Goal: Task Accomplishment & Management: Use online tool/utility

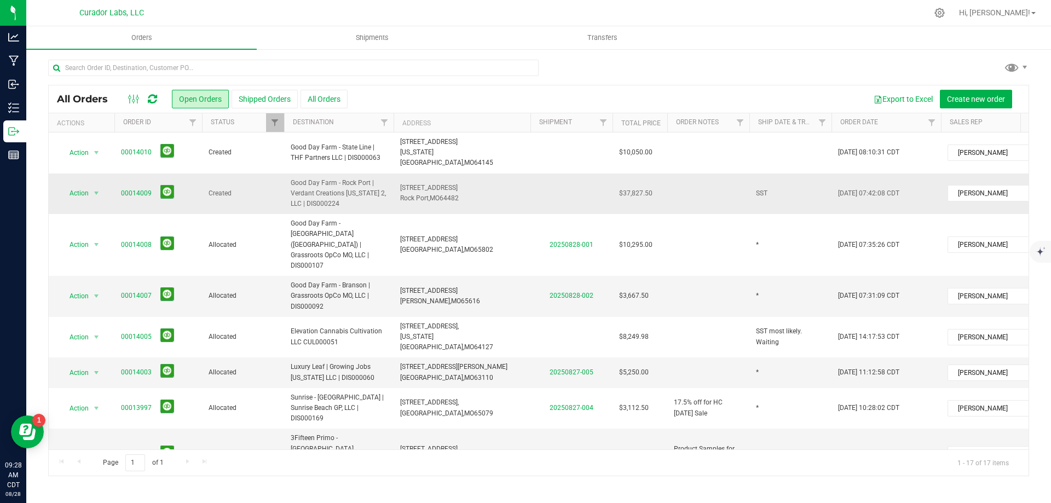
drag, startPoint x: 115, startPoint y: 181, endPoint x: 683, endPoint y: 182, distance: 567.6
click at [683, 182] on tr "Action Action Cancel order Change facility Clone order Edit order Mark as fully…" at bounding box center [591, 194] width 1084 height 41
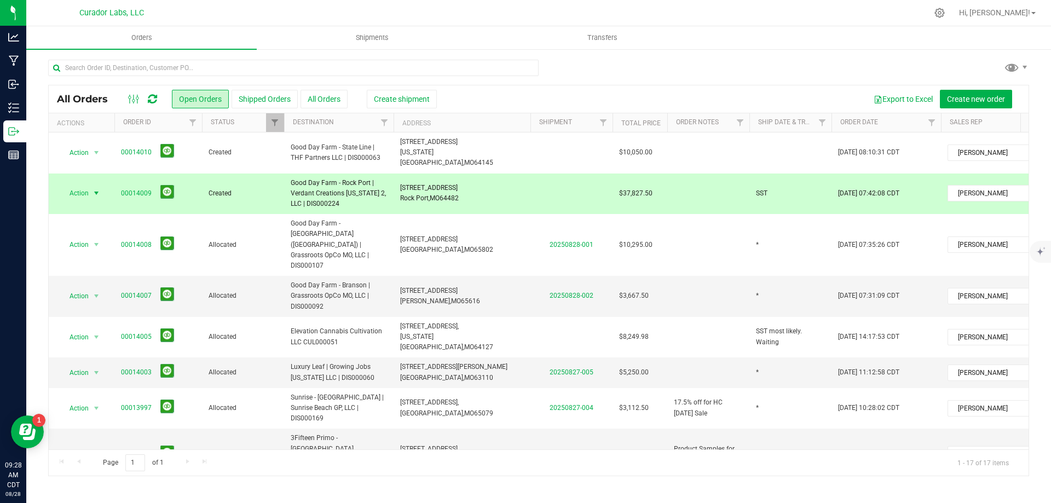
copy tr "00014009 Created Good Day Farm - Rock Port | Verdant Creations Missouri 2, LLC …"
click at [153, 99] on icon at bounding box center [152, 99] width 9 height 11
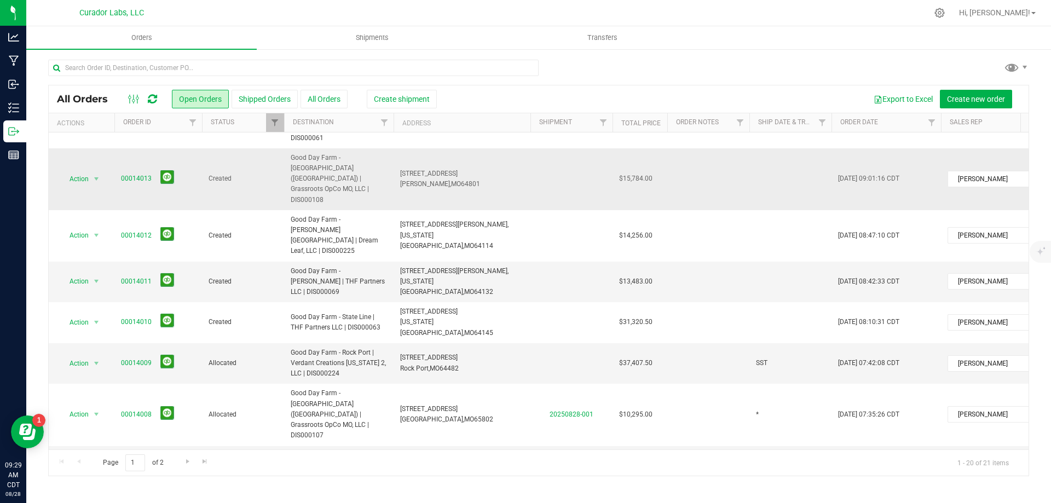
scroll to position [55, 0]
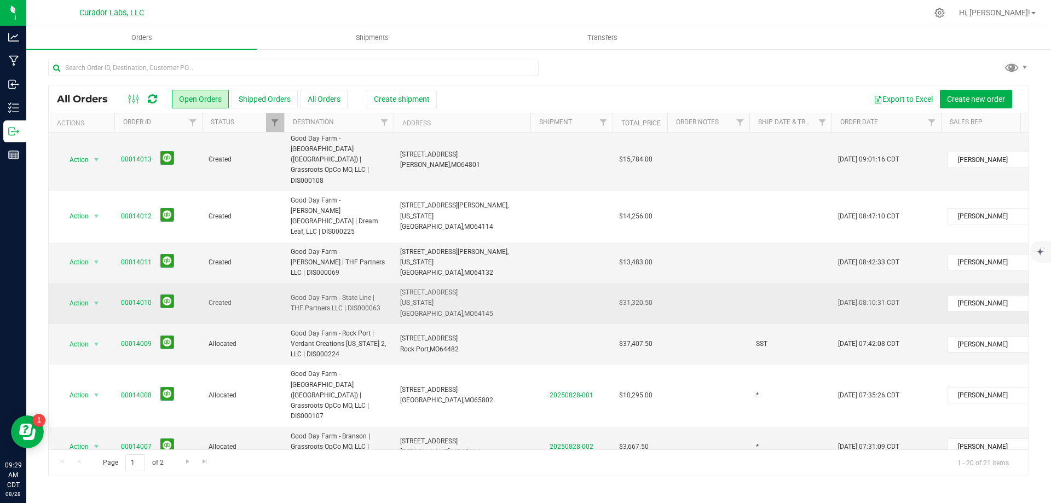
drag, startPoint x: 117, startPoint y: 231, endPoint x: 656, endPoint y: 235, distance: 539.2
click at [656, 283] on tr "Action Action Cancel order Change facility Clone order Edit order Mark as fully…" at bounding box center [591, 303] width 1084 height 41
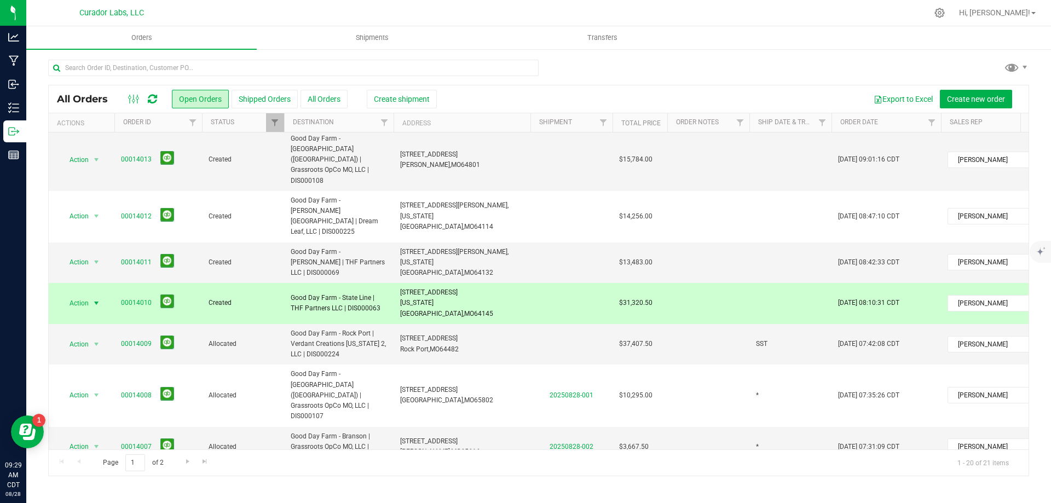
copy tr "00014010 Created Good Day Farm - State Line | THF Partners LLC | DIS000063 1353…"
drag, startPoint x: 119, startPoint y: 203, endPoint x: 663, endPoint y: 207, distance: 544.1
click at [663, 242] on tr "Action Action Cancel order Change facility Clone order Edit order Mark as fully…" at bounding box center [591, 262] width 1084 height 41
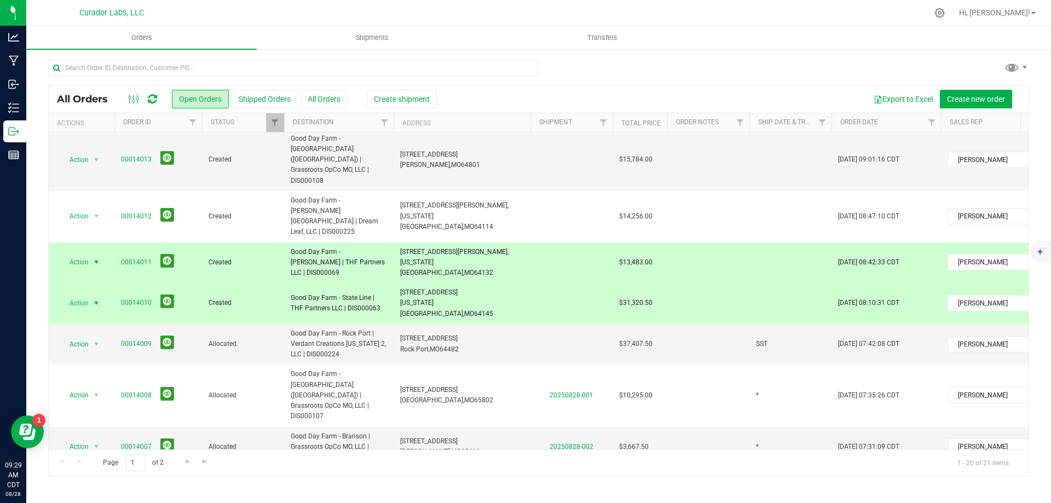
copy tr "00014011 Created Good Day Farm - Bannister | THF Partners LLC | DIS000069 4900 …"
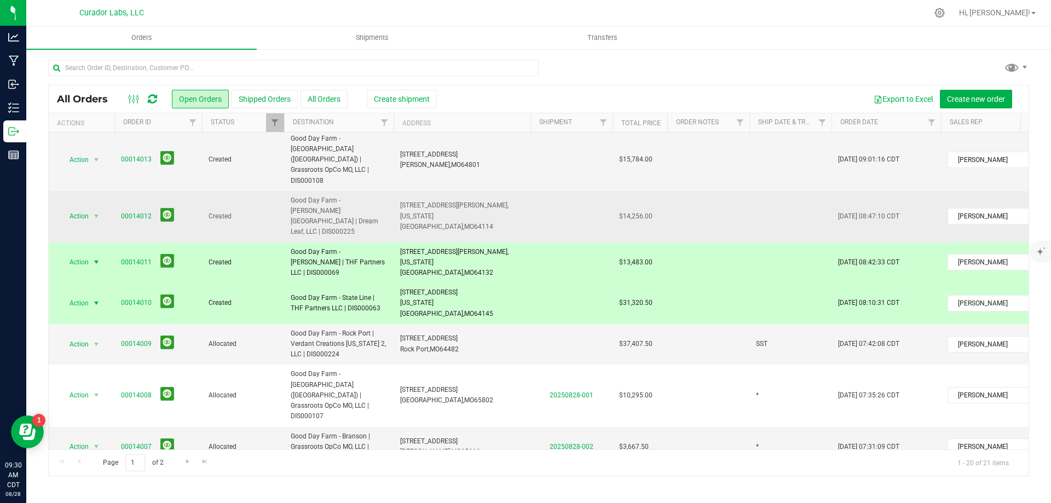
drag, startPoint x: 118, startPoint y: 172, endPoint x: 654, endPoint y: 175, distance: 535.9
click at [654, 191] on tr "Action Action Cancel order Change facility Clone order Edit order Mark as fully…" at bounding box center [591, 216] width 1084 height 51
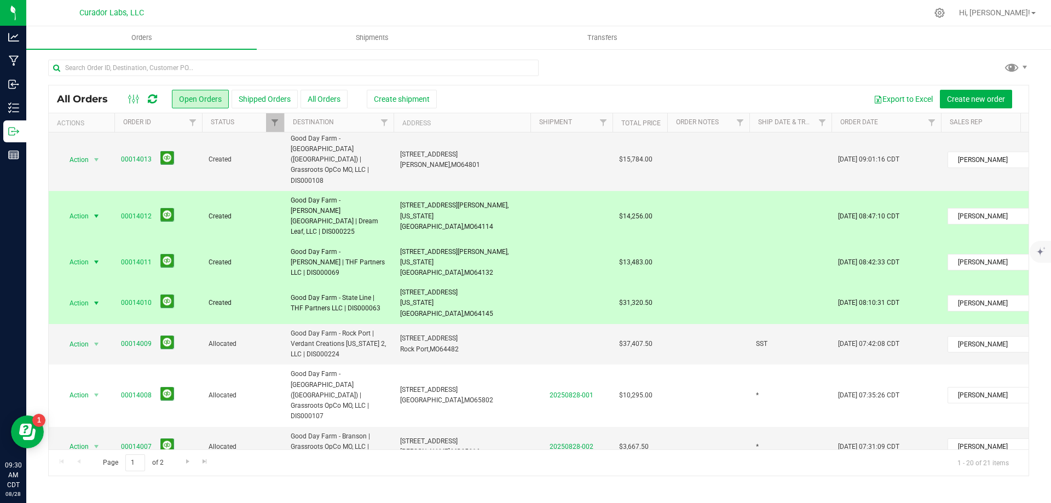
copy tr "00014012 Created Good Day Farm - Ward Parkway | Dream Leaf, LLC | DIS000225 850…"
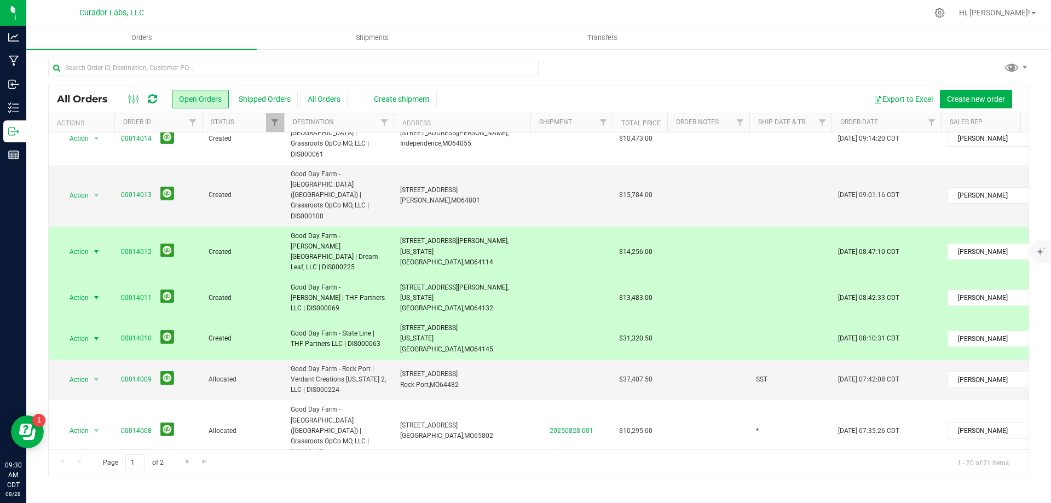
scroll to position [0, 0]
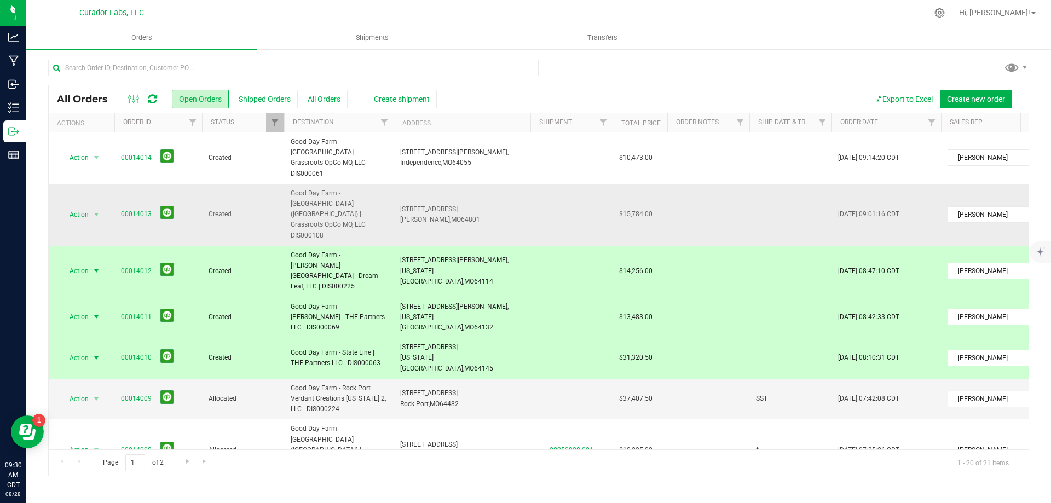
drag, startPoint x: 117, startPoint y: 193, endPoint x: 672, endPoint y: 199, distance: 555.1
click at [672, 199] on tr "Action Action Cancel order Change facility Clone order Edit order Mark as fully…" at bounding box center [591, 215] width 1084 height 62
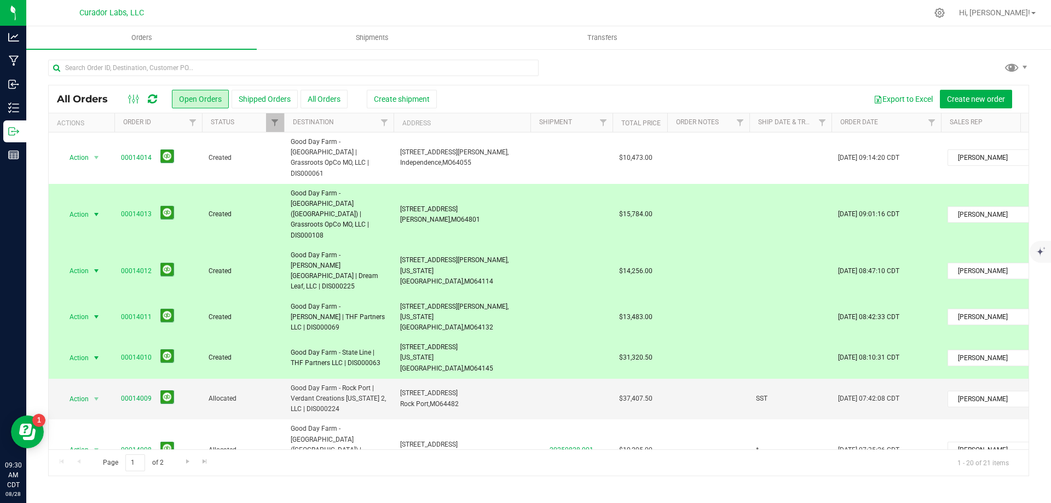
copy tr "00014013 Created Good Day Farm - Joplin (7th Street) | Grassroots OpCo MO, LLC …"
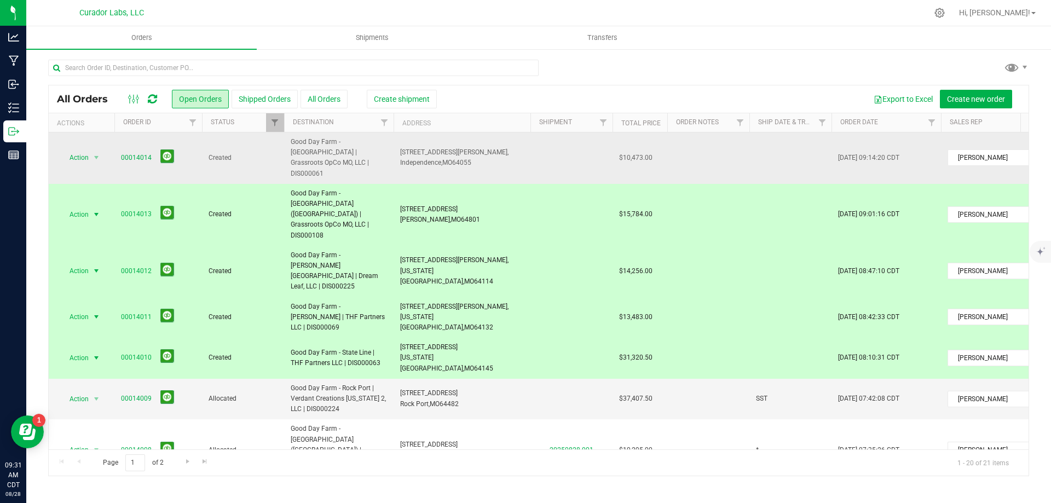
drag, startPoint x: 117, startPoint y: 150, endPoint x: 654, endPoint y: 159, distance: 537.6
click at [654, 159] on tr "Action Action Cancel order Change facility Clone order Edit order Mark as fully…" at bounding box center [591, 157] width 1084 height 51
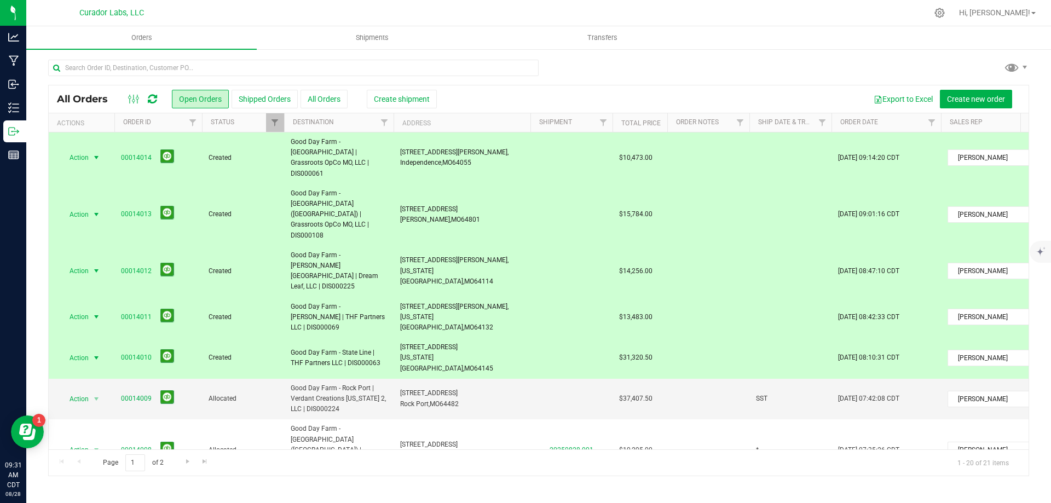
copy tr "00014014 Created Good Day Farm - Independence South | Grassroots OpCo MO, LLC |…"
click at [764, 297] on td at bounding box center [790, 317] width 82 height 41
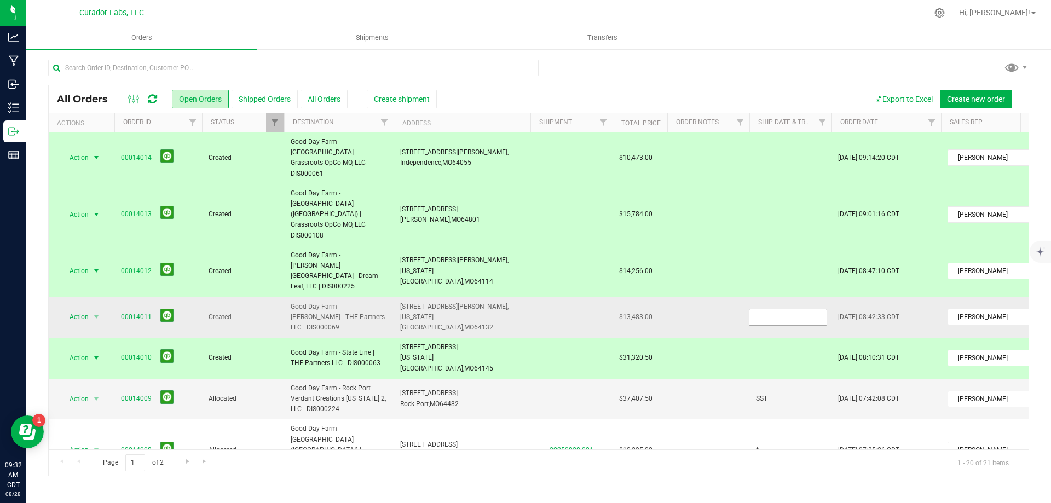
type input "*"
click at [760, 292] on div "All Orders Open Orders Shipped Orders All Orders Create shipment Export to Exce…" at bounding box center [538, 280] width 981 height 391
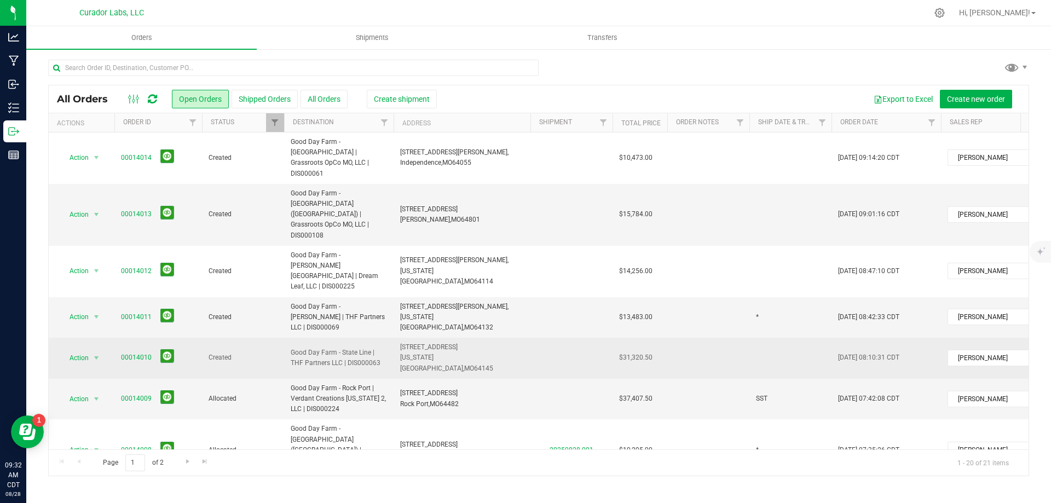
click at [760, 338] on td at bounding box center [790, 358] width 82 height 41
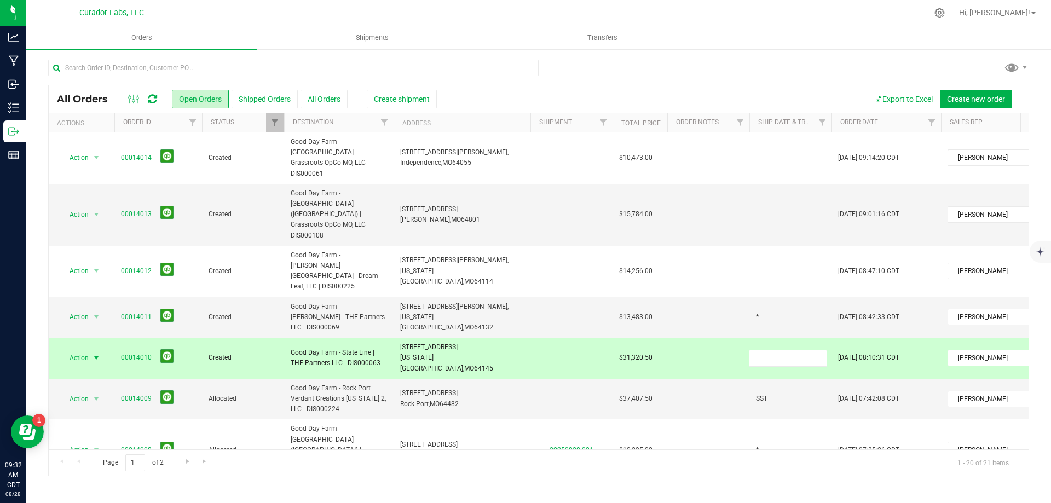
type input "*"
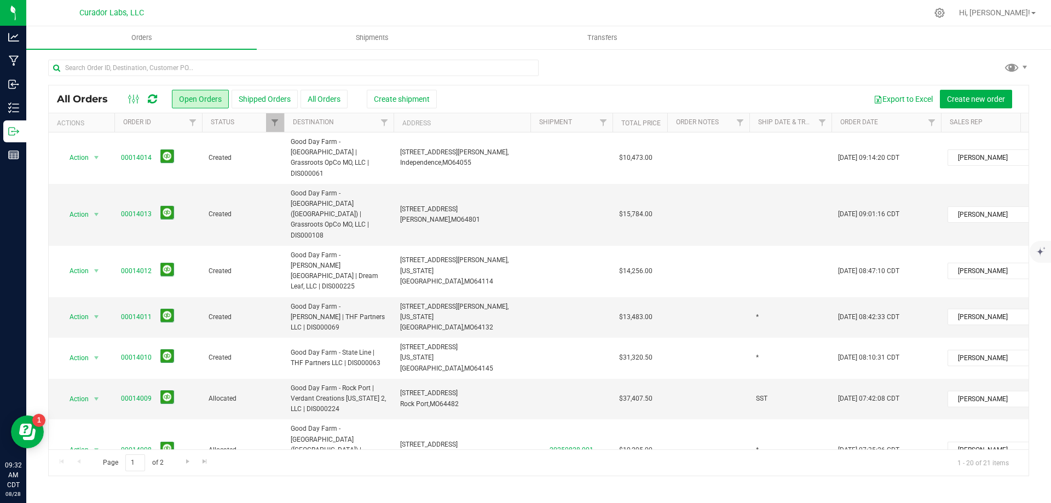
click at [768, 246] on td at bounding box center [790, 271] width 82 height 51
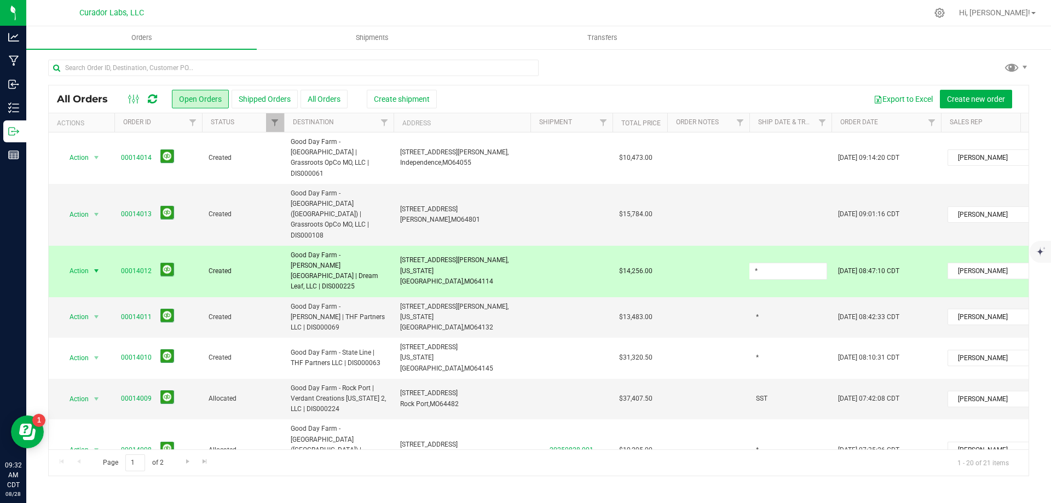
type input "*"
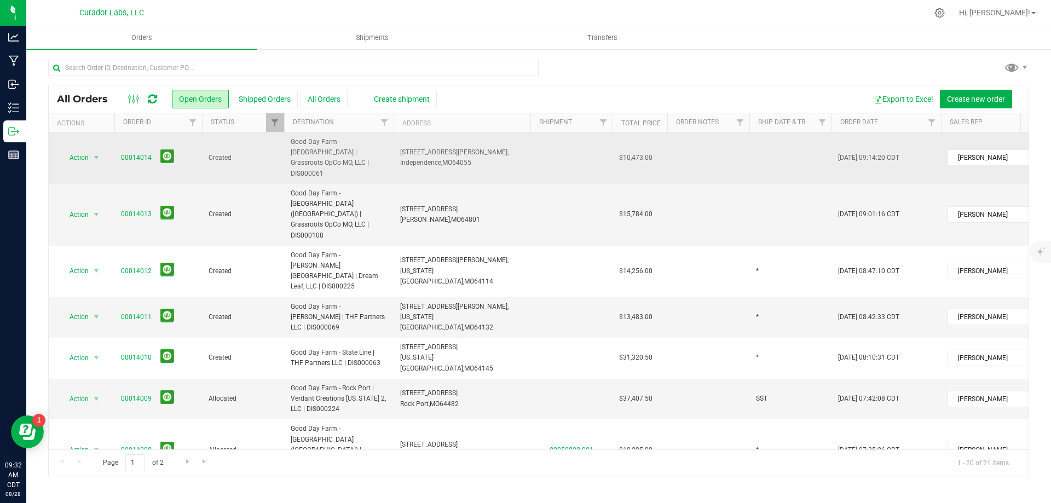
click at [781, 150] on td at bounding box center [790, 157] width 82 height 51
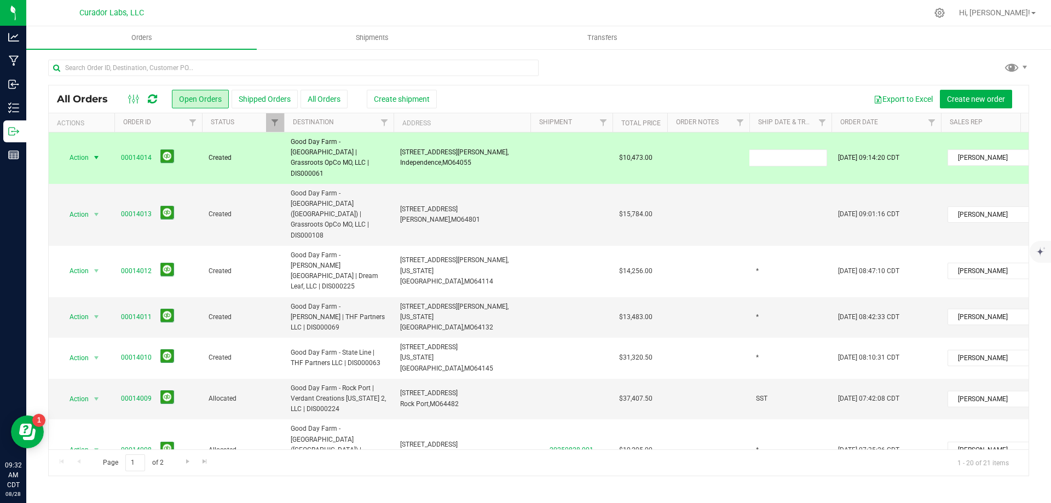
type input "*"
click at [723, 187] on div "All Orders Open Orders Shipped Orders All Orders Create shipment Export to Exce…" at bounding box center [538, 280] width 981 height 391
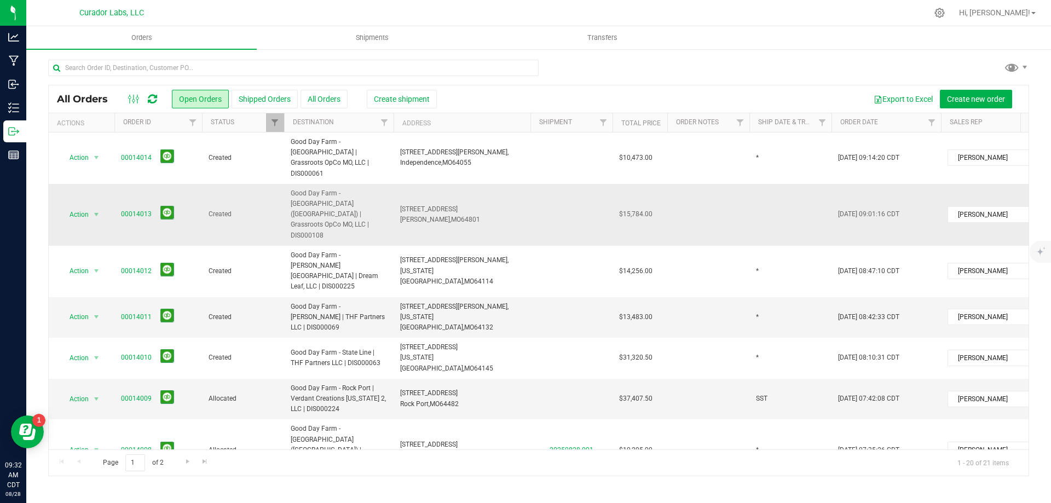
click at [768, 203] on td at bounding box center [790, 215] width 82 height 62
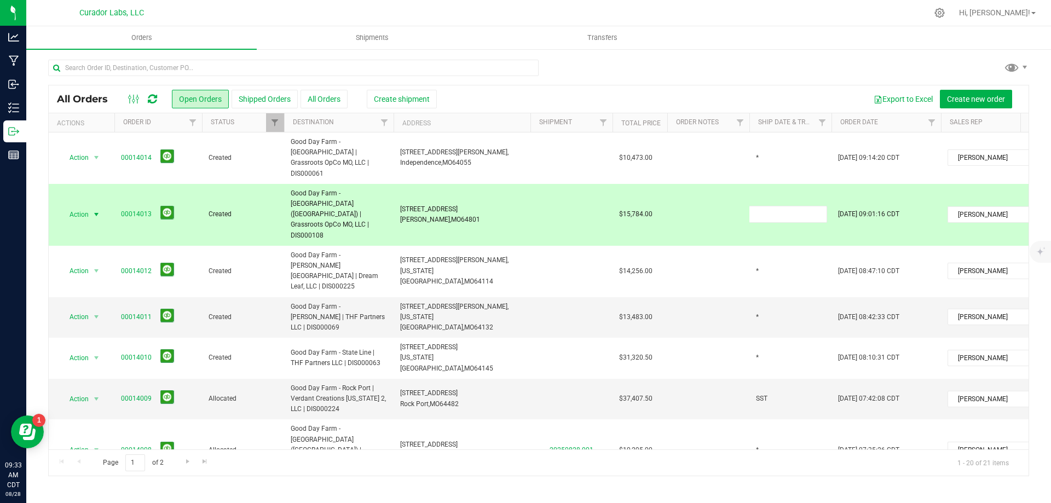
type input "?"
click at [739, 193] on div "All Orders Open Orders Shipped Orders All Orders Create shipment Export to Exce…" at bounding box center [538, 280] width 981 height 391
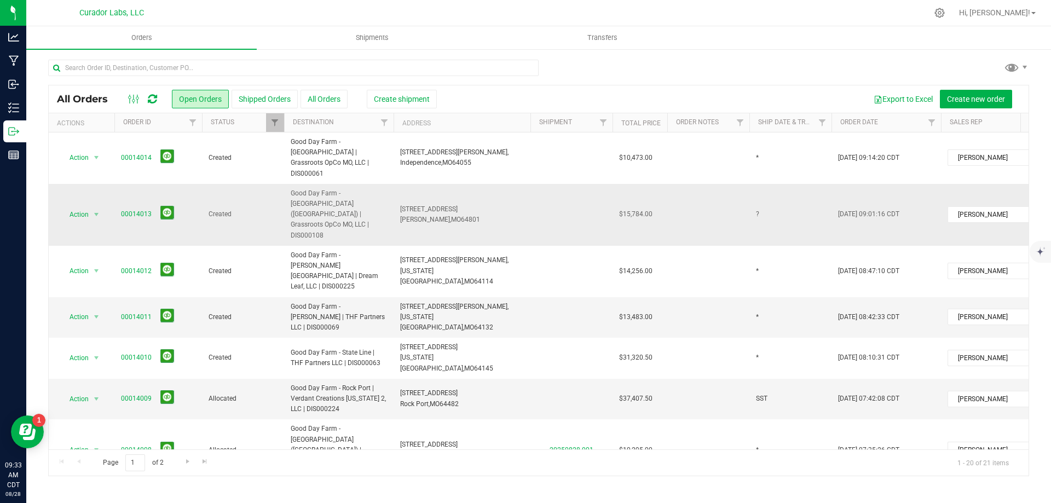
click at [770, 192] on td "?" at bounding box center [790, 215] width 82 height 62
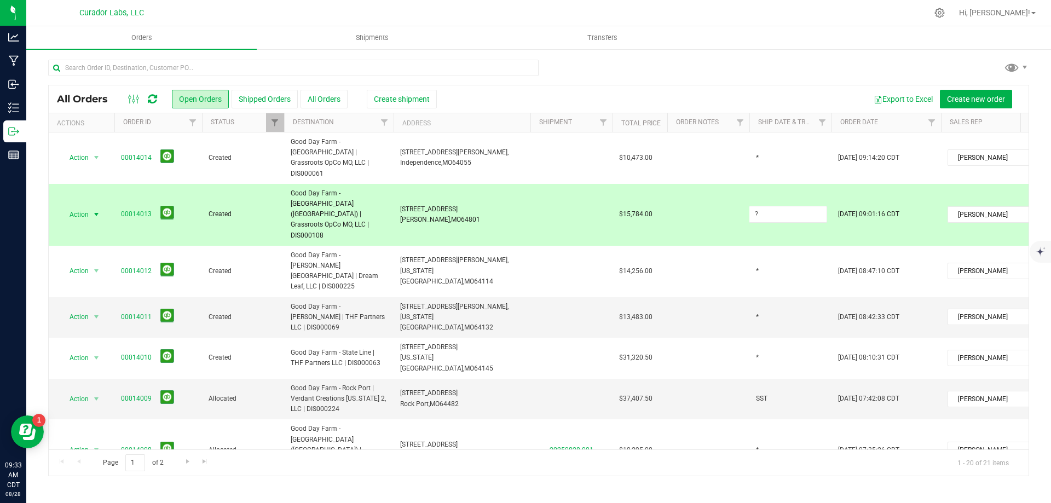
click at [770, 206] on input "?" at bounding box center [788, 214] width 78 height 17
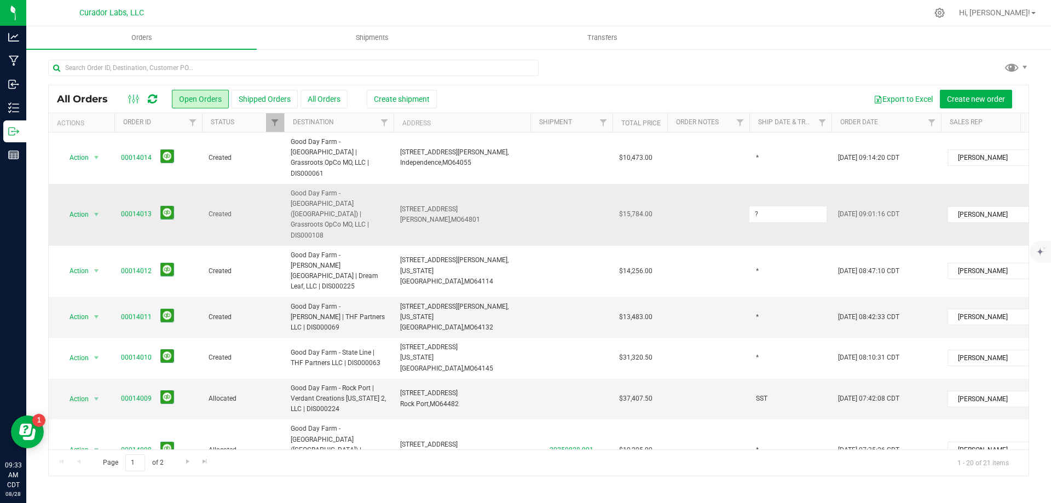
click at [770, 206] on input "?" at bounding box center [788, 214] width 78 height 17
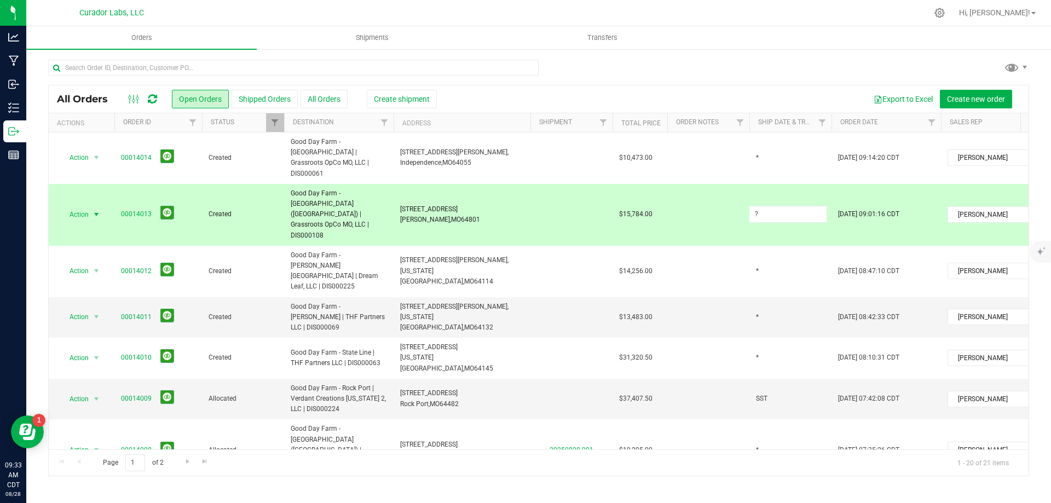
click at [770, 206] on input "?" at bounding box center [788, 214] width 78 height 17
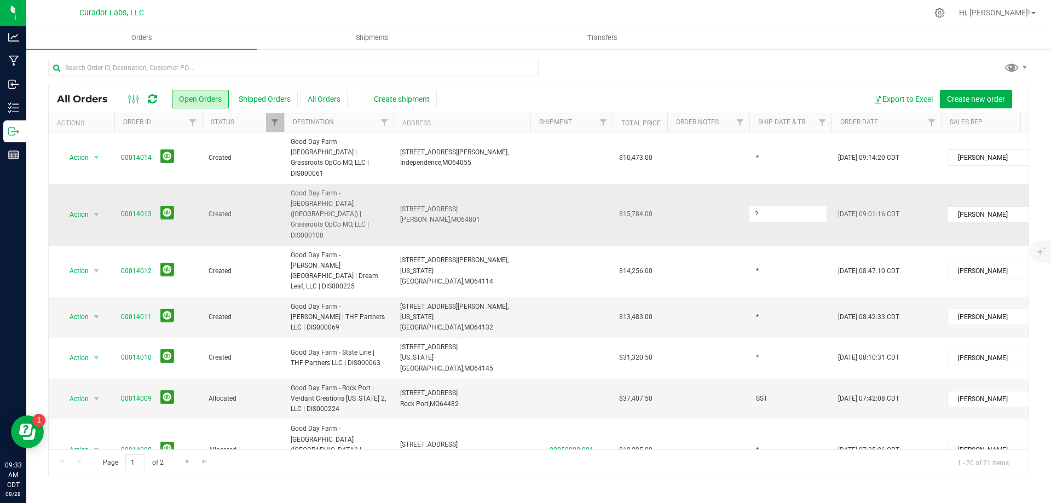
click at [770, 206] on input "?" at bounding box center [788, 214] width 78 height 17
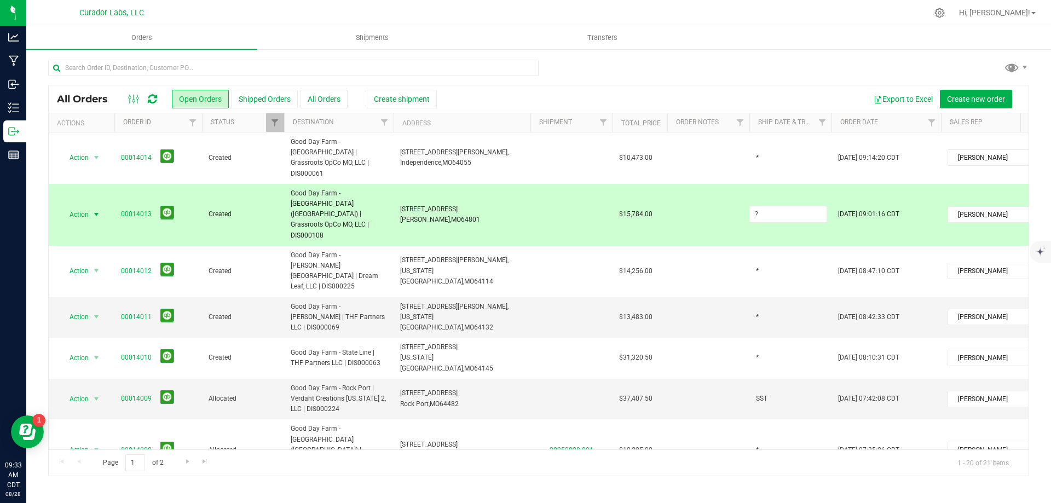
click at [770, 206] on input "?" at bounding box center [788, 214] width 78 height 17
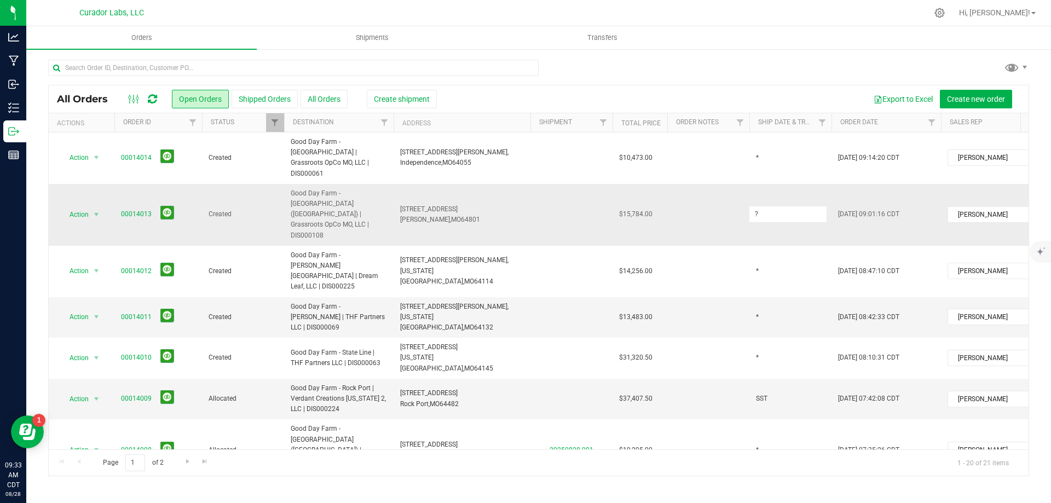
click at [770, 206] on input "?" at bounding box center [788, 214] width 78 height 17
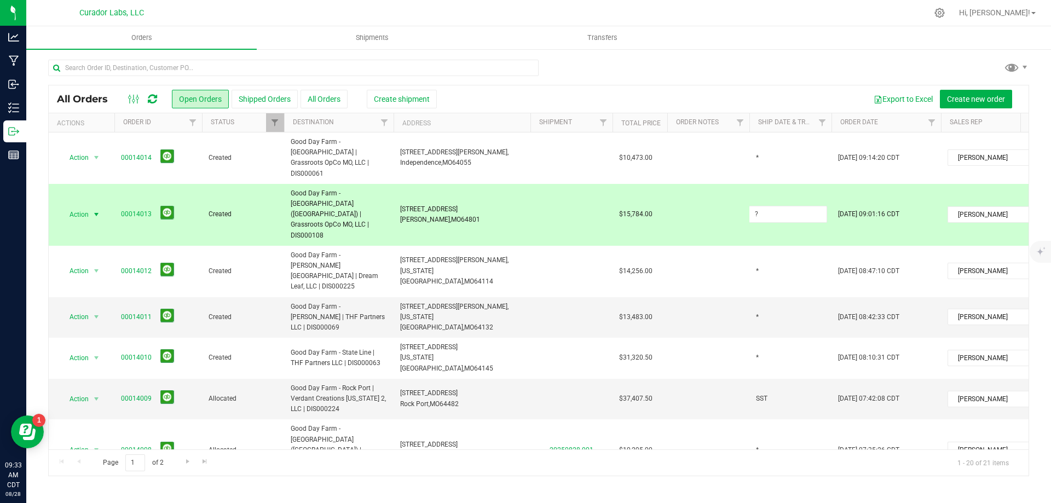
click at [770, 206] on input "?" at bounding box center [788, 214] width 78 height 17
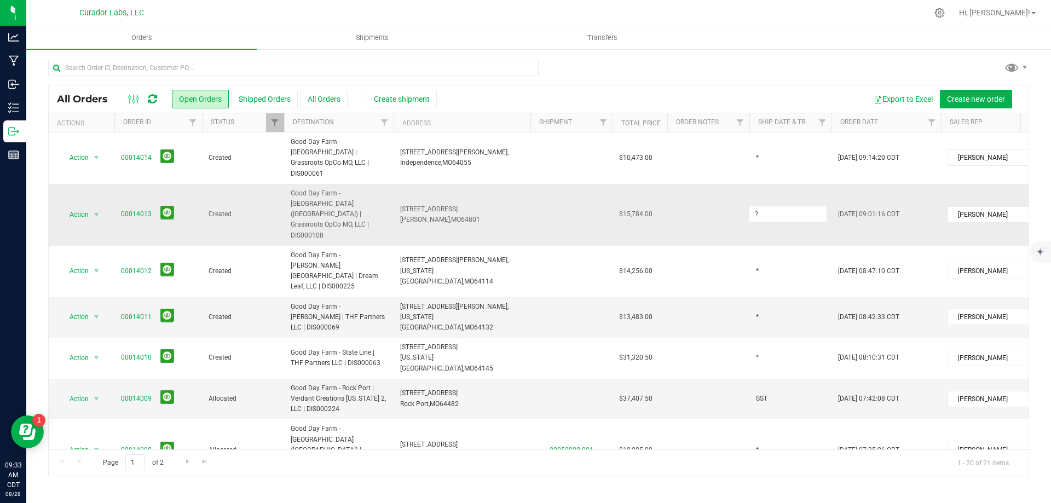
click at [770, 206] on input "?" at bounding box center [788, 214] width 78 height 17
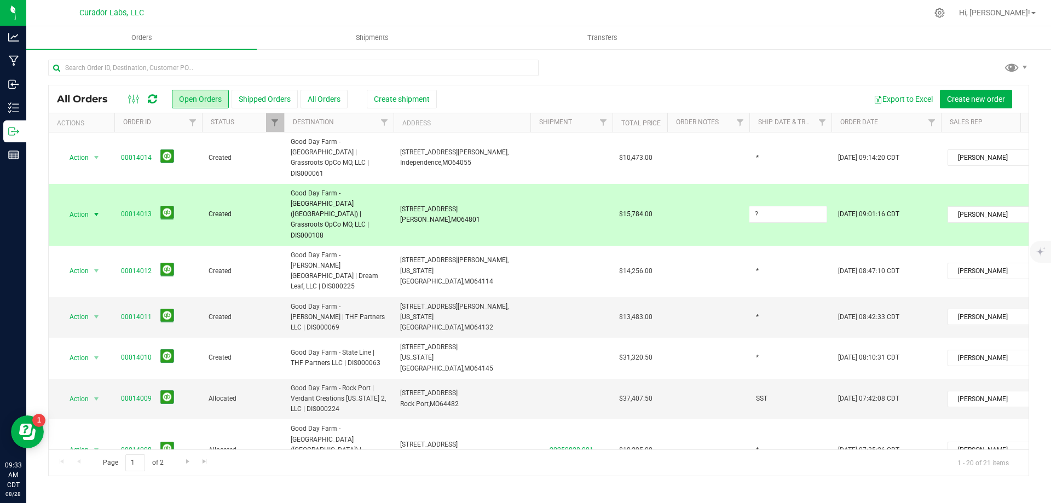
click at [770, 206] on input "?" at bounding box center [788, 214] width 78 height 17
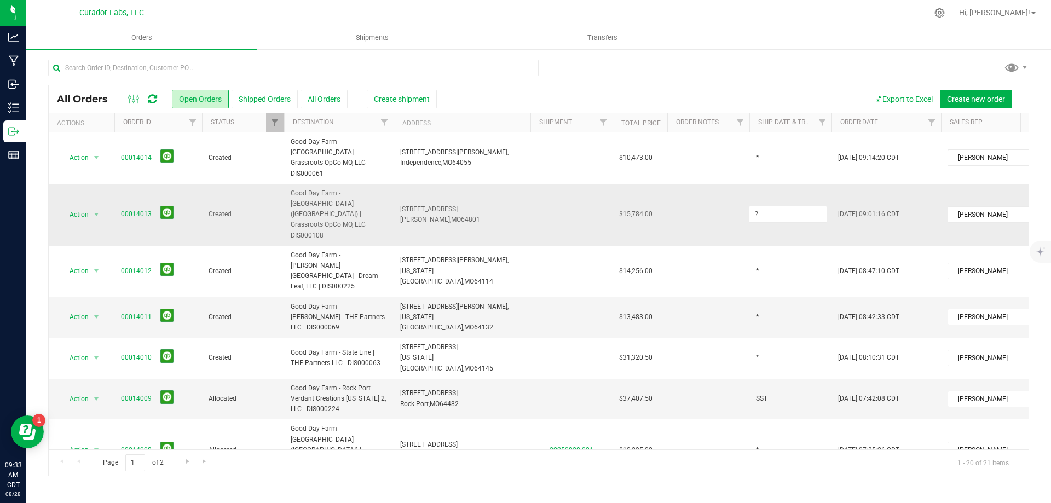
click at [770, 206] on input "?" at bounding box center [788, 214] width 78 height 17
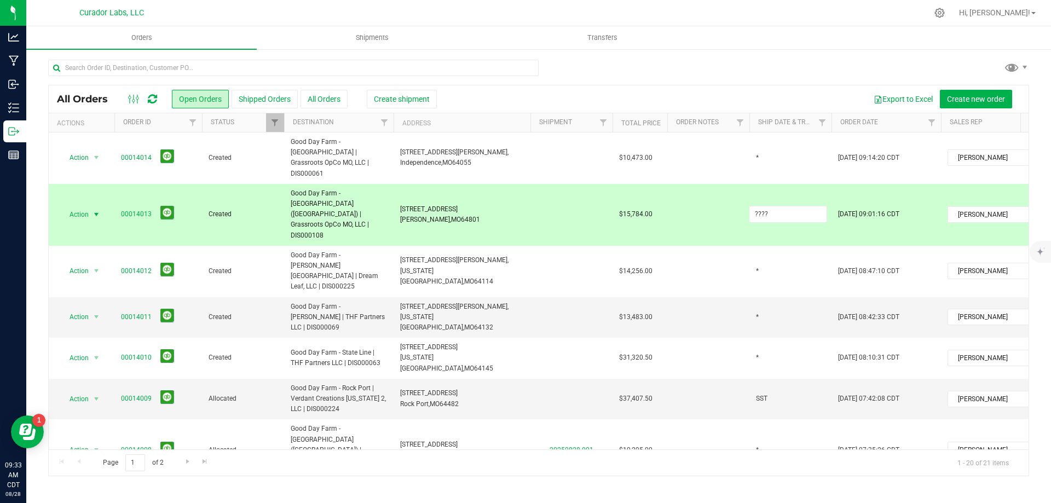
type input "?????"
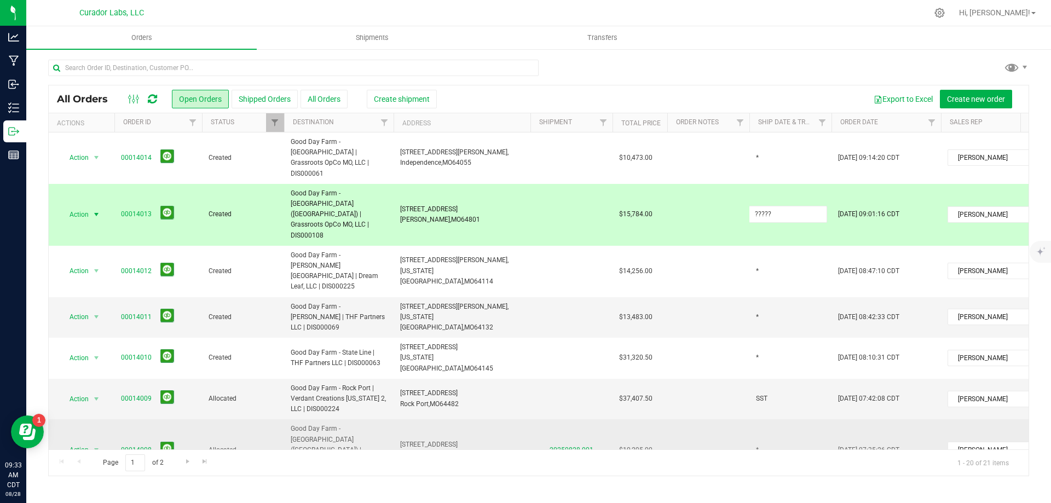
click at [685, 361] on div "All Orders Open Orders Shipped Orders All Orders Create shipment Export to Exce…" at bounding box center [538, 280] width 981 height 391
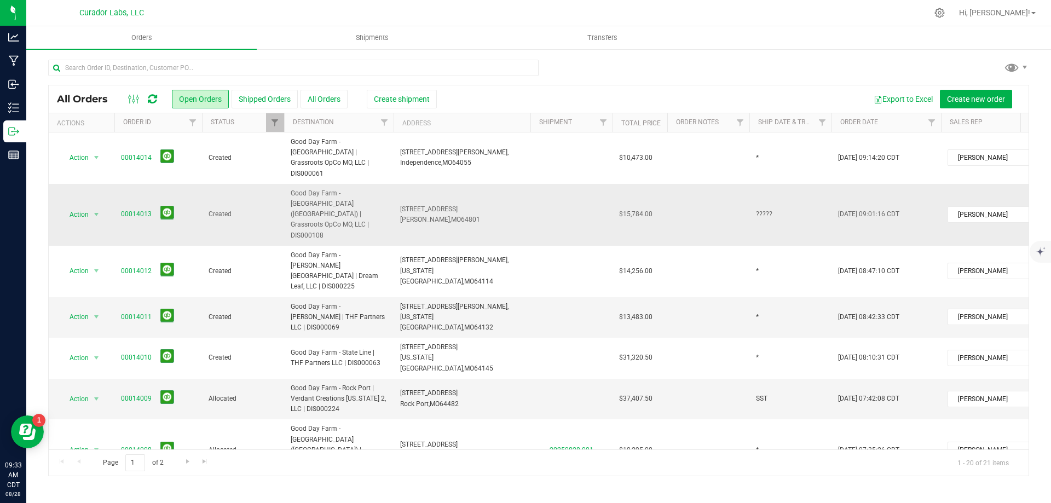
drag, startPoint x: 399, startPoint y: 184, endPoint x: 463, endPoint y: 197, distance: 64.7
click at [463, 197] on td "1729 E 7th St, Joplin, MO 64801" at bounding box center [462, 215] width 137 height 62
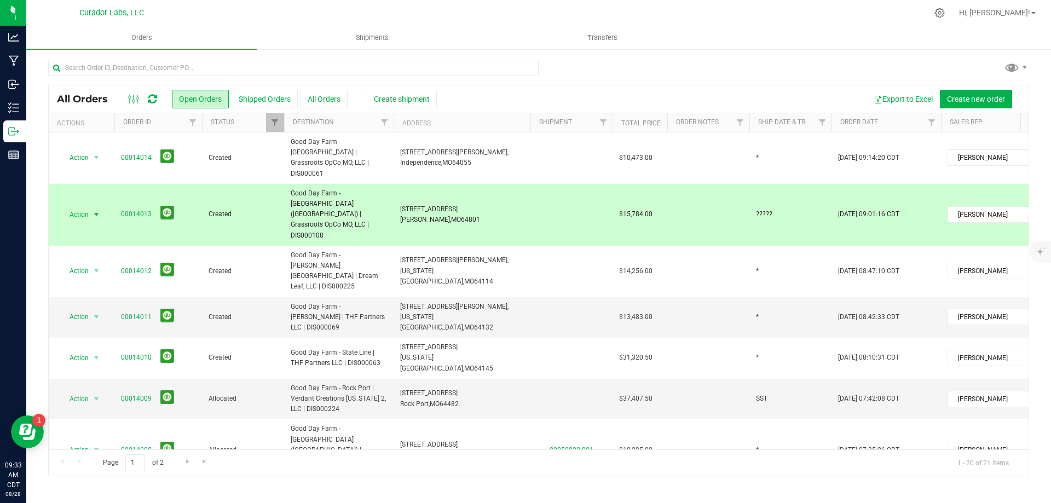
drag, startPoint x: 781, startPoint y: 193, endPoint x: 739, endPoint y: 197, distance: 42.3
click at [739, 197] on tr "Action Action Cancel order Change facility Clone order Edit order Mark as fully…" at bounding box center [591, 215] width 1084 height 62
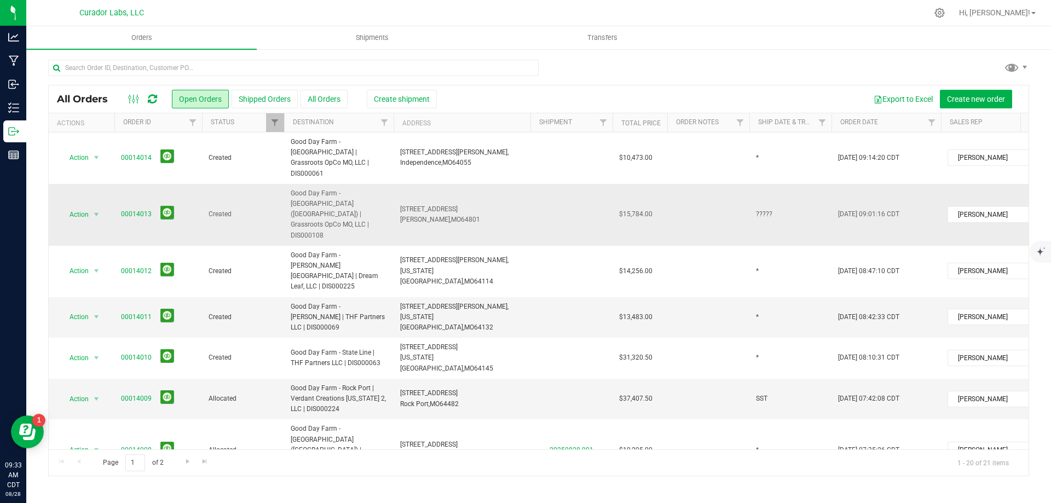
click at [776, 191] on td "?????" at bounding box center [790, 215] width 82 height 62
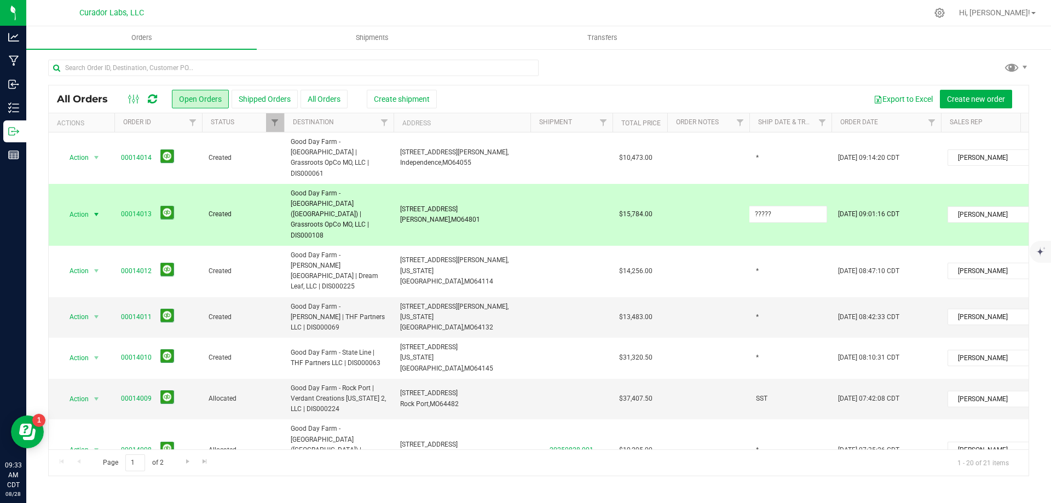
drag, startPoint x: 776, startPoint y: 191, endPoint x: 748, endPoint y: 198, distance: 28.8
click at [748, 198] on tr "Action Action Cancel order Change facility Clone order Edit order Mark as fully…" at bounding box center [591, 215] width 1084 height 62
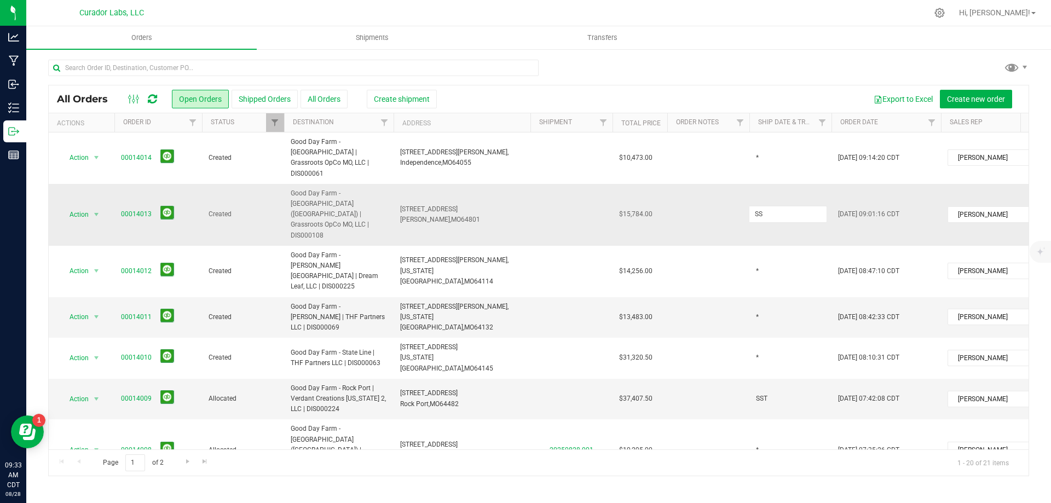
type input "SST"
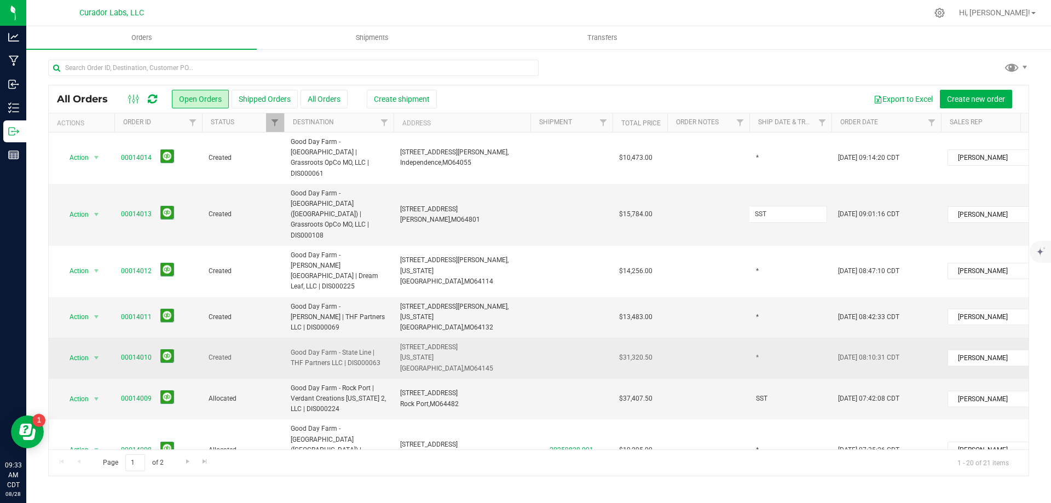
click at [723, 292] on div "All Orders Open Orders Shipped Orders All Orders Create shipment Export to Exce…" at bounding box center [538, 280] width 981 height 391
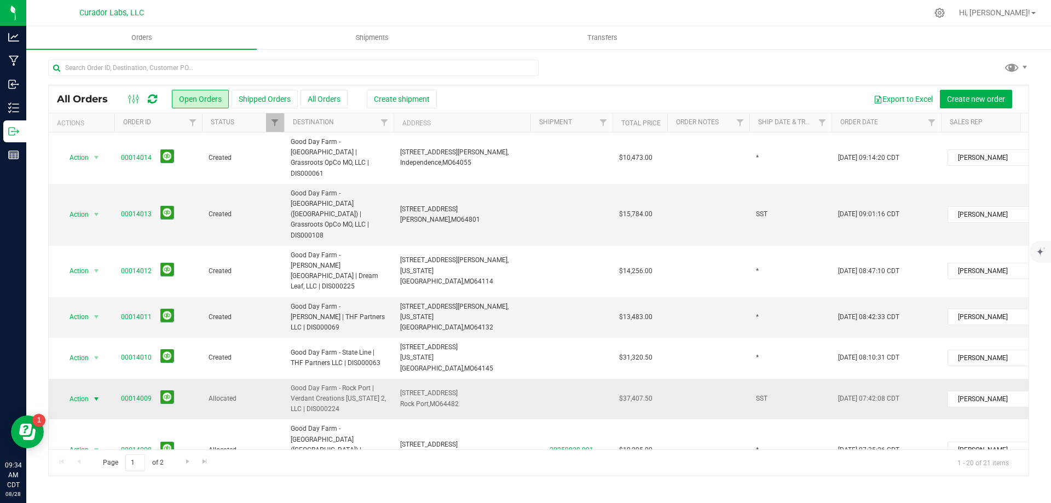
click at [87, 391] on span "Action" at bounding box center [75, 398] width 30 height 15
click at [112, 475] on li "Print invoice" at bounding box center [101, 471] width 82 height 16
click at [78, 391] on span "Action" at bounding box center [75, 398] width 30 height 15
click at [119, 491] on li "Print packing list" at bounding box center [101, 487] width 82 height 16
click at [153, 99] on icon at bounding box center [152, 99] width 9 height 11
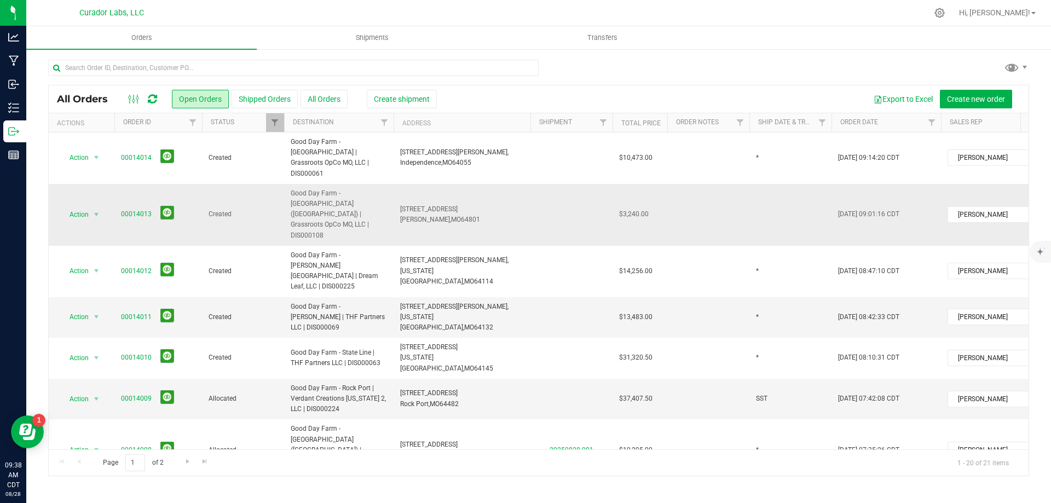
click at [770, 198] on td at bounding box center [790, 215] width 82 height 62
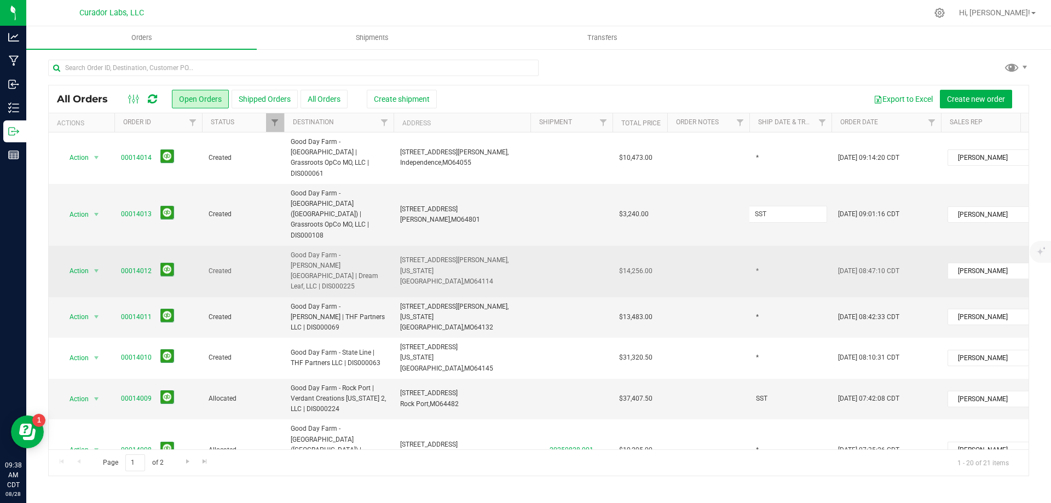
type input "SST"
click at [710, 226] on div "All Orders Open Orders Shipped Orders All Orders Create shipment Export to Exce…" at bounding box center [538, 280] width 981 height 391
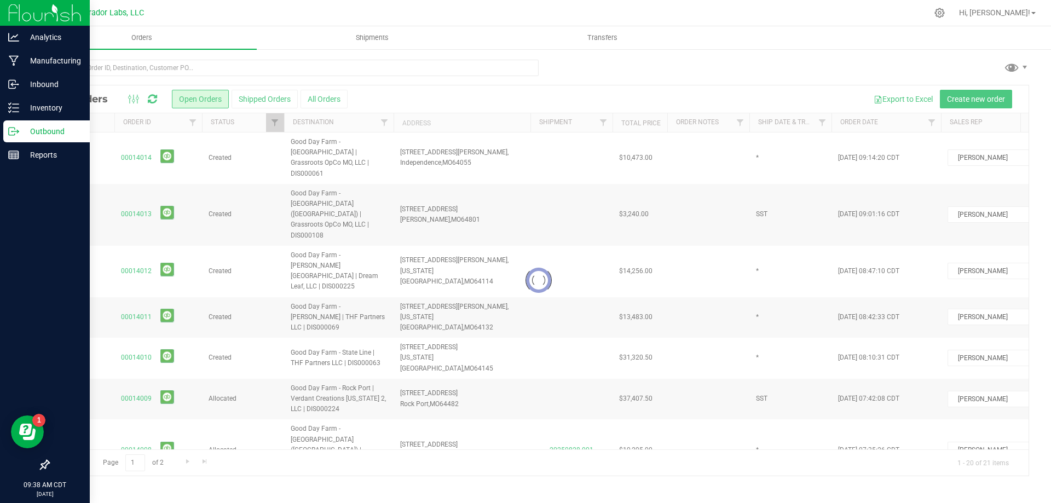
click at [16, 134] on icon at bounding box center [13, 131] width 11 height 11
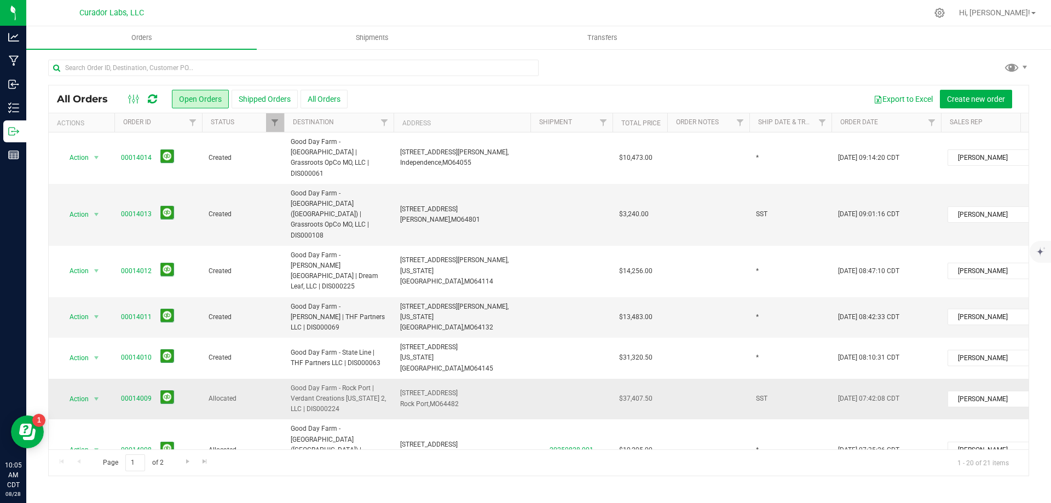
click at [344, 383] on span "Good Day Farm - Rock Port | Verdant Creations [US_STATE] 2, LLC | DIS000224" at bounding box center [339, 399] width 96 height 32
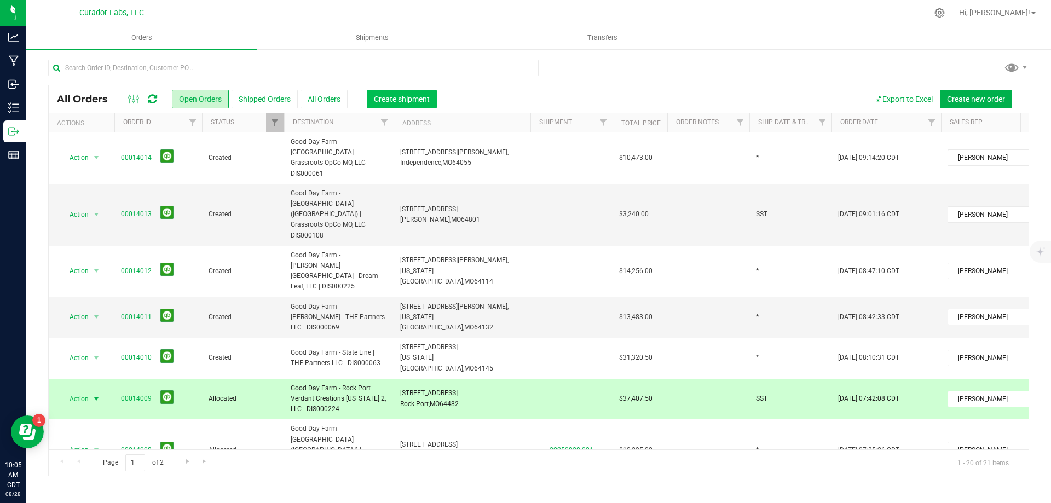
click at [408, 96] on span "Create shipment" at bounding box center [402, 99] width 56 height 9
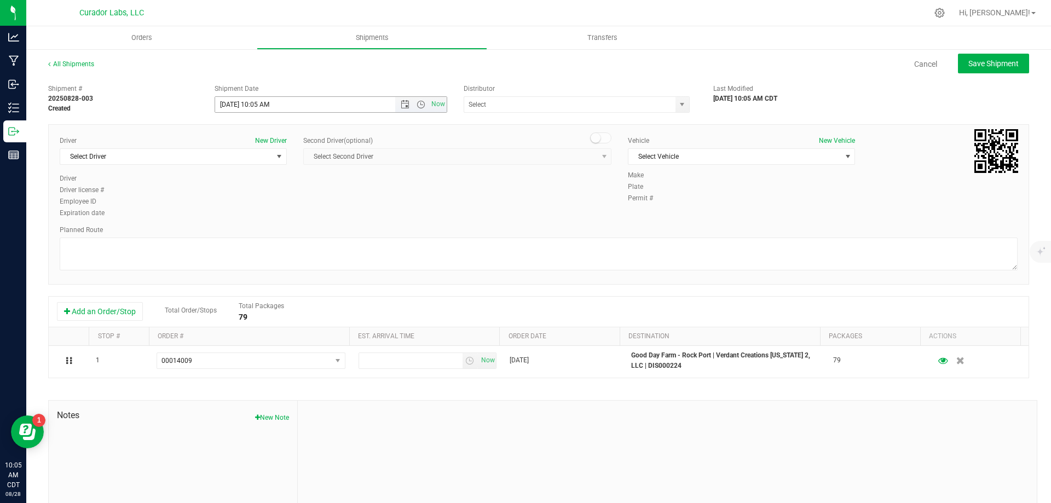
click at [420, 100] on span "Now" at bounding box center [420, 104] width 51 height 15
click at [418, 100] on span "Open the time view" at bounding box center [421, 104] width 9 height 9
click at [265, 204] on li "2:30 PM" at bounding box center [327, 202] width 229 height 14
type input "[DATE] 2:30 PM"
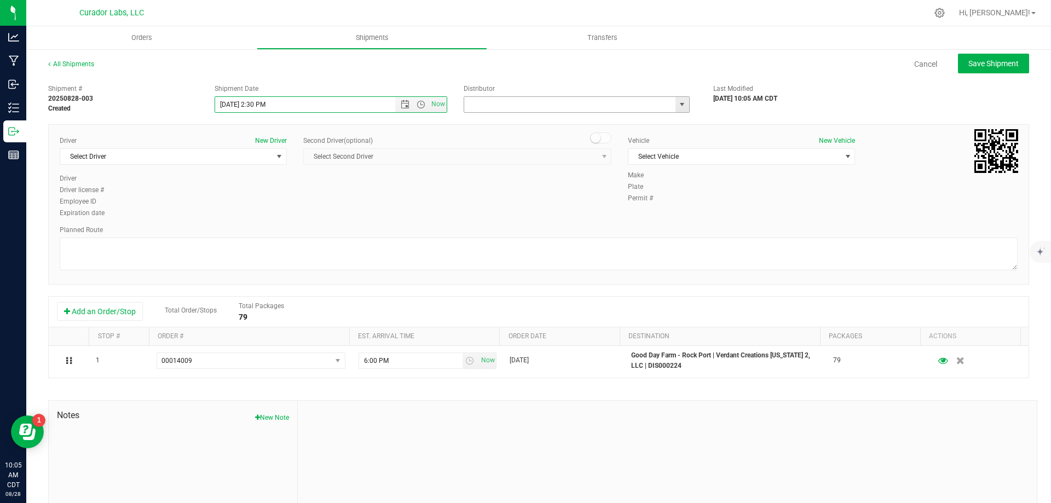
click at [548, 105] on input "text" at bounding box center [566, 104] width 205 height 15
click at [564, 123] on li "Supersonic Transportation, LLC" at bounding box center [572, 123] width 223 height 16
type input "Supersonic Transportation, LLC"
click at [238, 156] on span "Select Driver" at bounding box center [166, 156] width 212 height 15
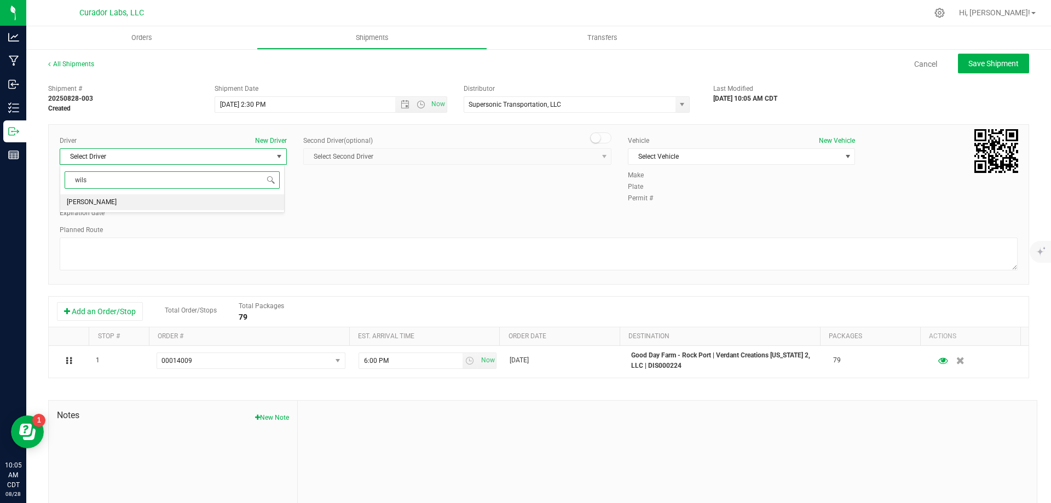
click at [242, 204] on li "[PERSON_NAME]" at bounding box center [172, 202] width 224 height 16
type input "wils"
click at [672, 159] on span "Select Vehicle" at bounding box center [734, 156] width 212 height 15
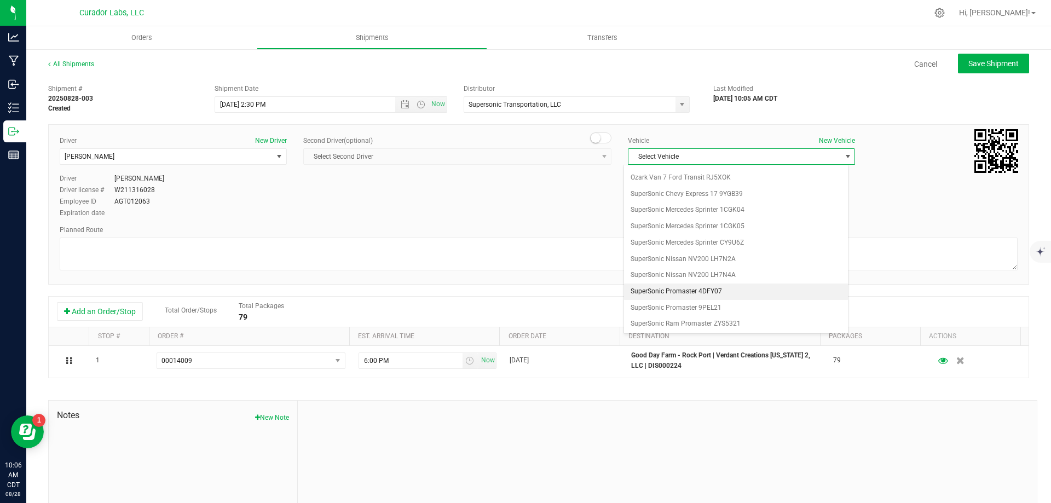
scroll to position [571, 0]
click at [727, 236] on li "SuperSonic Mercedes Sprinter 1CGK04" at bounding box center [736, 238] width 224 height 16
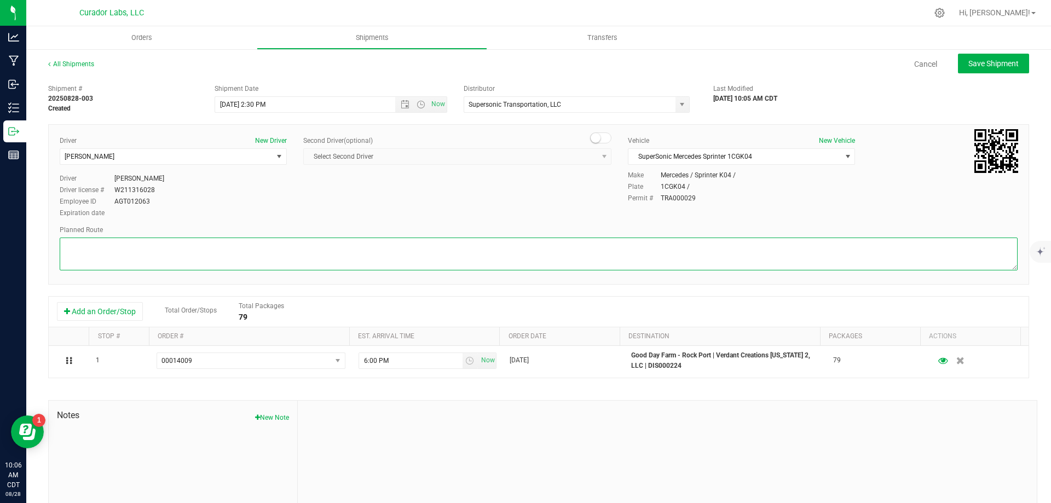
paste textarea ""[STREET_ADDRESS][PERSON_NAME]  Get on I-70 W from [GEOGRAPHIC_DATA] and E [PE…"
type textarea ""[STREET_ADDRESS][PERSON_NAME]  Get on I-70 W from [GEOGRAPHIC_DATA] and E [PE…"
click at [417, 103] on span "Open the time view" at bounding box center [421, 104] width 9 height 9
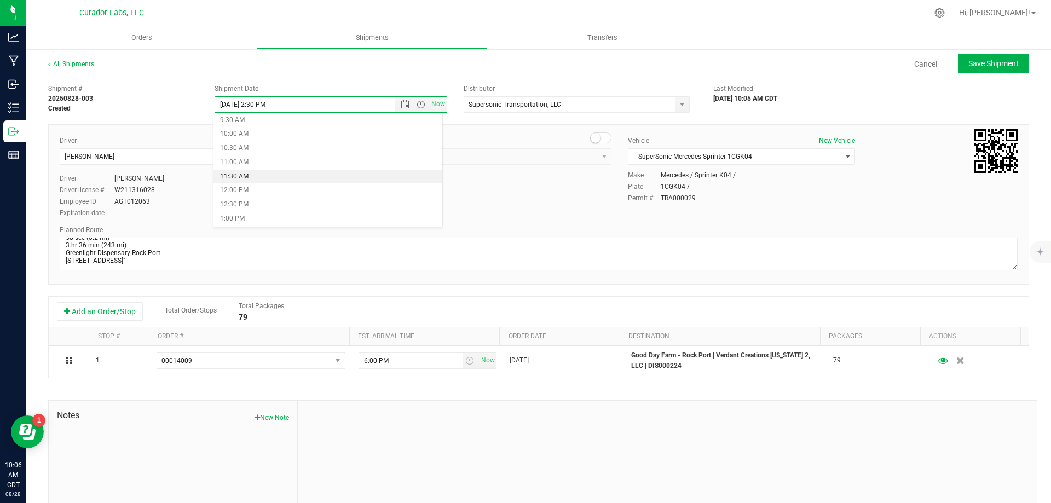
scroll to position [274, 0]
click at [331, 154] on li "11:00 AM" at bounding box center [327, 158] width 229 height 14
type input "[DATE] 11:00 AM"
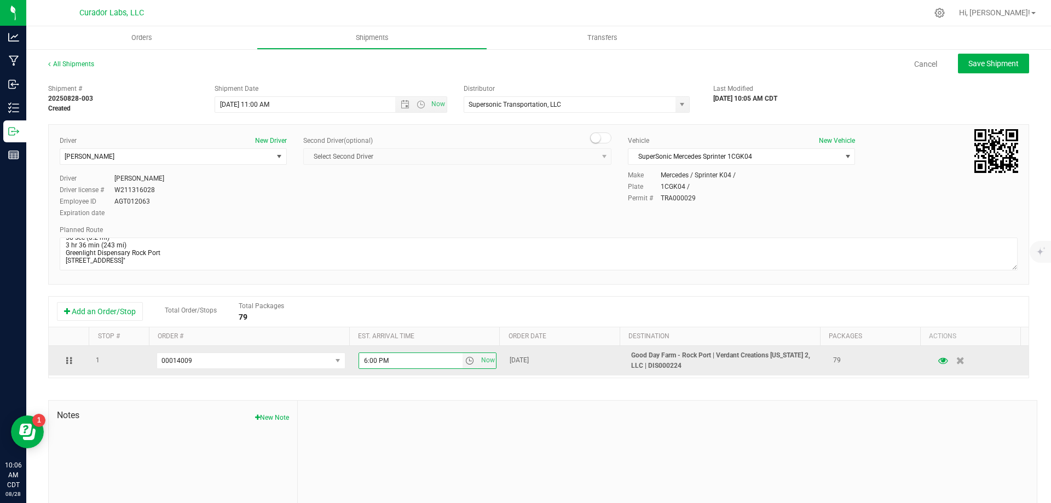
drag, startPoint x: 396, startPoint y: 360, endPoint x: 344, endPoint y: 372, distance: 53.4
click at [344, 372] on tr "1 00014009 00014014 00014013 00014012 00014011 00014010 00014009 00014005 00013…" at bounding box center [539, 361] width 980 height 30
type input "2:30 PM"
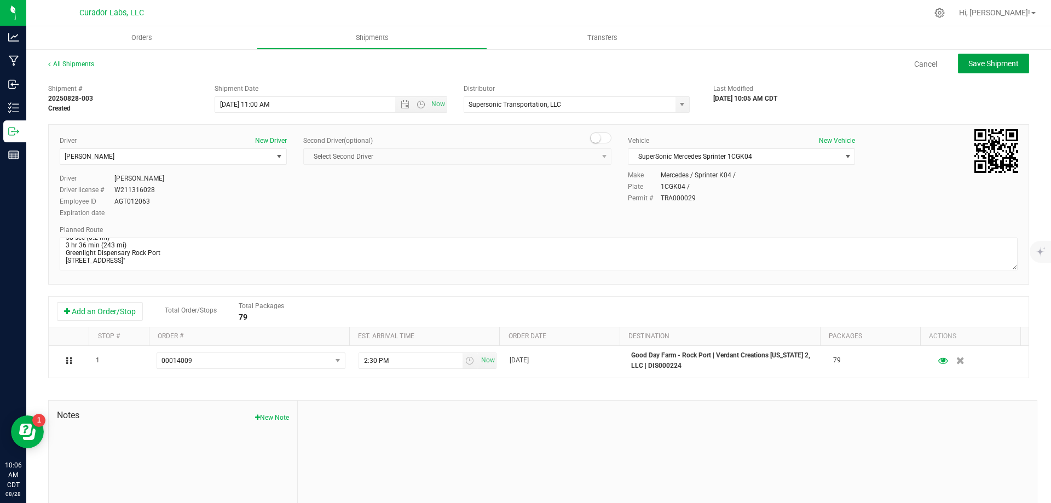
click at [992, 69] on button "Save Shipment" at bounding box center [993, 64] width 71 height 20
type input "[DATE] 4:00 PM"
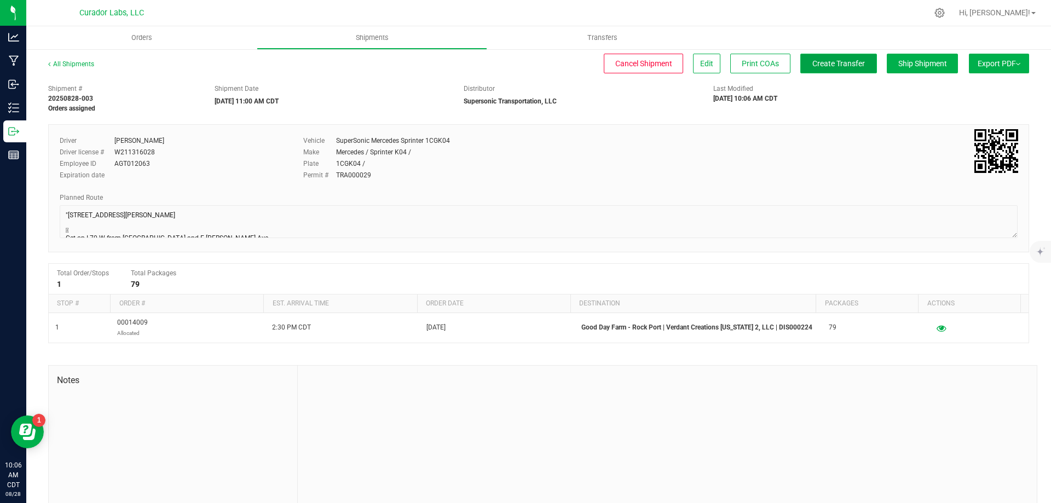
click at [843, 71] on button "Create Transfer" at bounding box center [838, 64] width 77 height 20
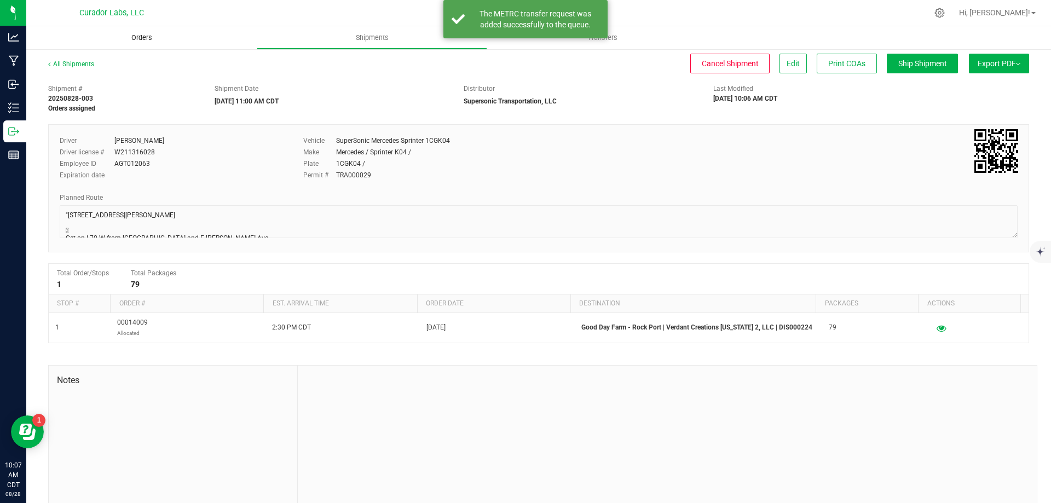
click at [133, 35] on span "Orders" at bounding box center [142, 38] width 50 height 10
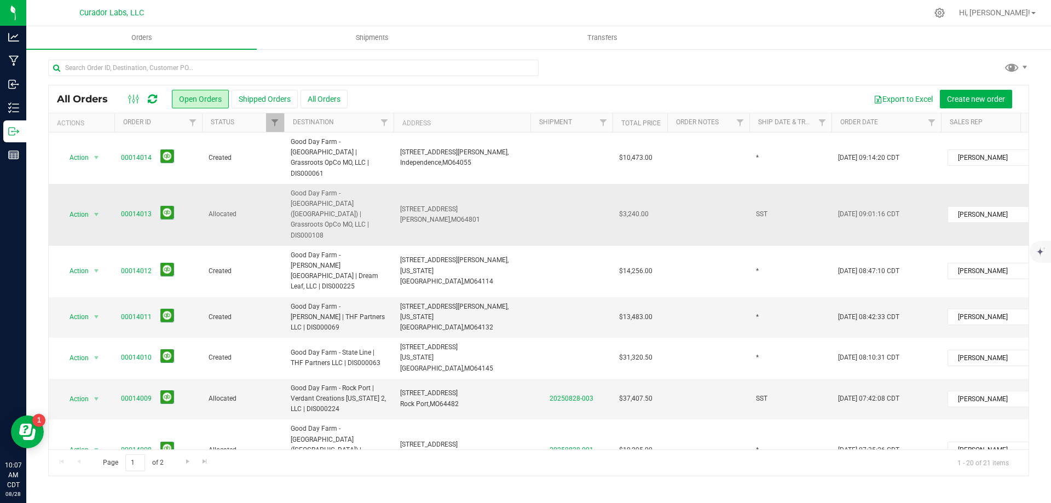
click at [353, 194] on span "Good Day Farm - [GEOGRAPHIC_DATA] ([GEOGRAPHIC_DATA]) | Grassroots OpCo MO, LLC…" at bounding box center [339, 214] width 96 height 53
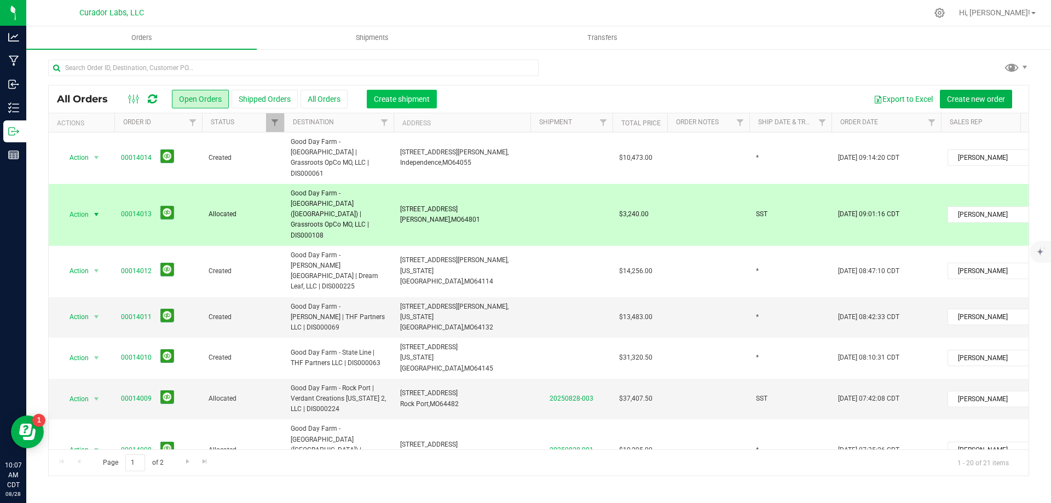
click at [409, 100] on span "Create shipment" at bounding box center [402, 99] width 56 height 9
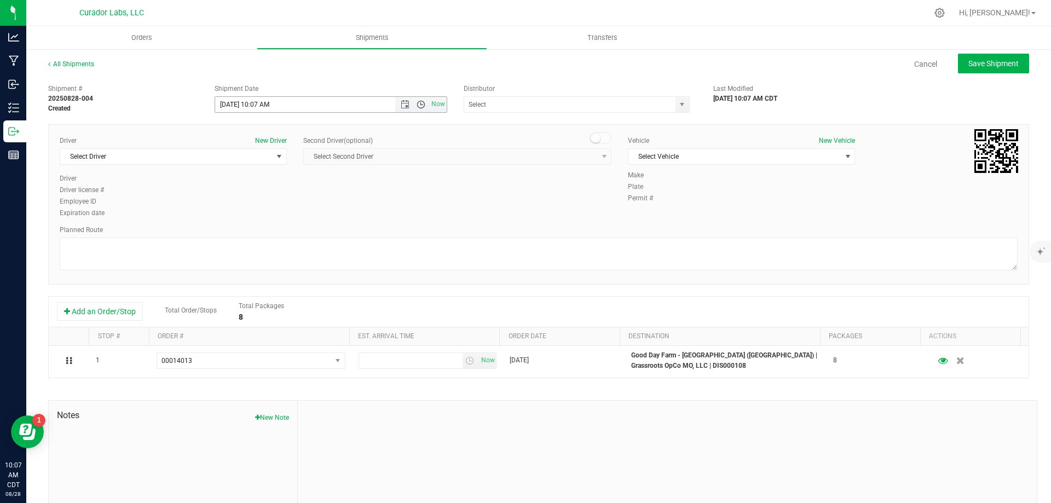
click at [417, 103] on span "Open the time view" at bounding box center [421, 104] width 9 height 9
click at [299, 215] on li "11:00 AM" at bounding box center [327, 213] width 229 height 14
type input "[DATE] 11:00 AM"
click at [497, 100] on input "text" at bounding box center [566, 104] width 205 height 15
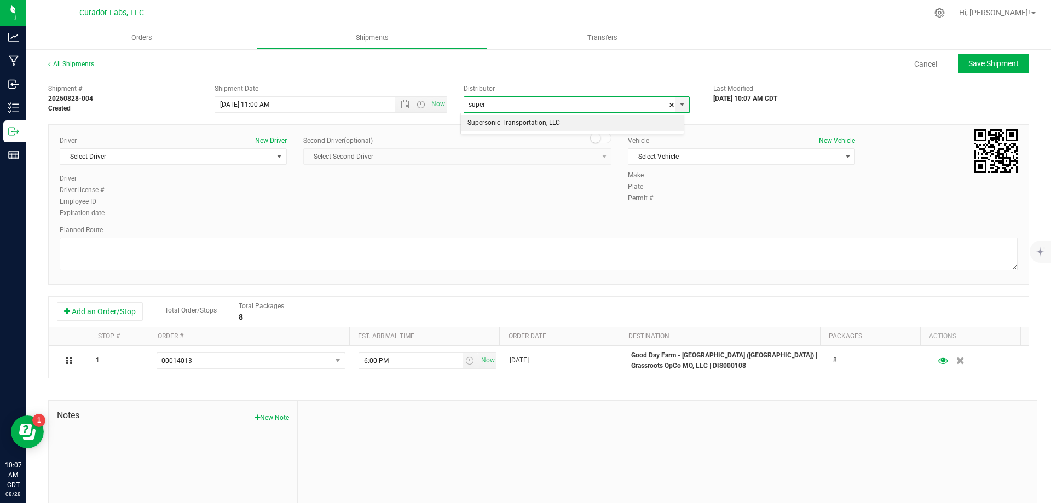
click at [505, 129] on li "Supersonic Transportation, LLC" at bounding box center [572, 123] width 223 height 16
type input "Supersonic Transportation, LLC"
click at [142, 157] on span "Select Driver" at bounding box center [166, 156] width 212 height 15
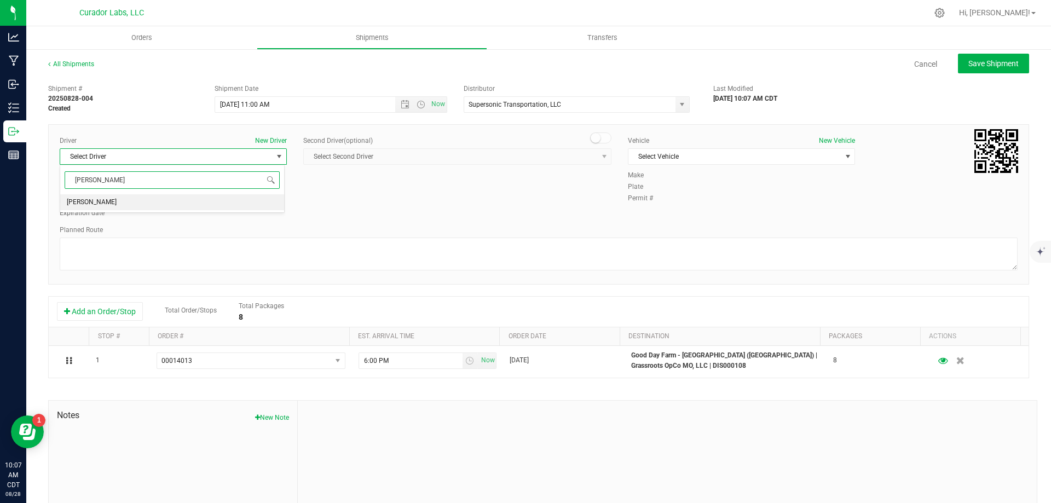
click at [149, 201] on li "[PERSON_NAME]" at bounding box center [172, 202] width 224 height 16
type input "[PERSON_NAME]"
click at [782, 155] on span "Select Vehicle" at bounding box center [734, 156] width 212 height 15
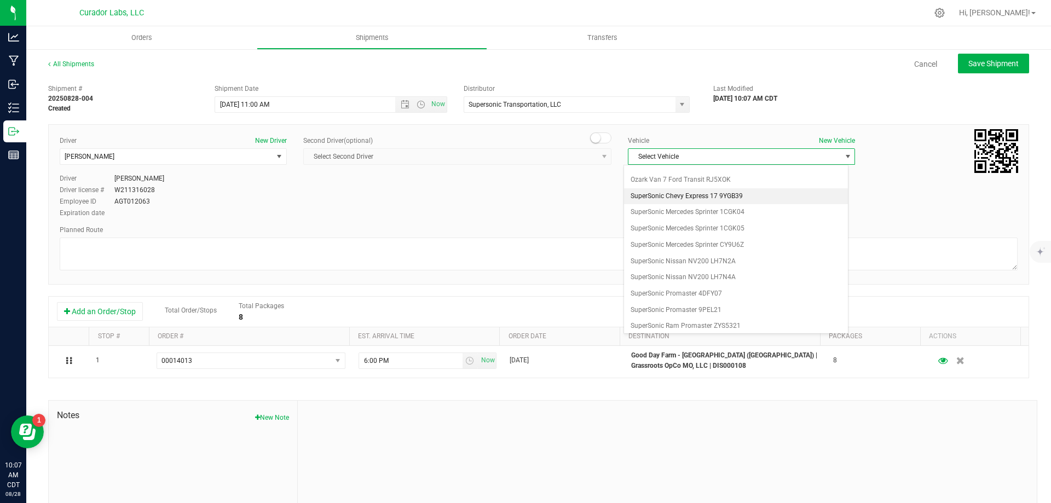
scroll to position [602, 0]
click at [738, 207] on li "SuperSonic Mercedes Sprinter 1CGK04" at bounding box center [736, 207] width 224 height 16
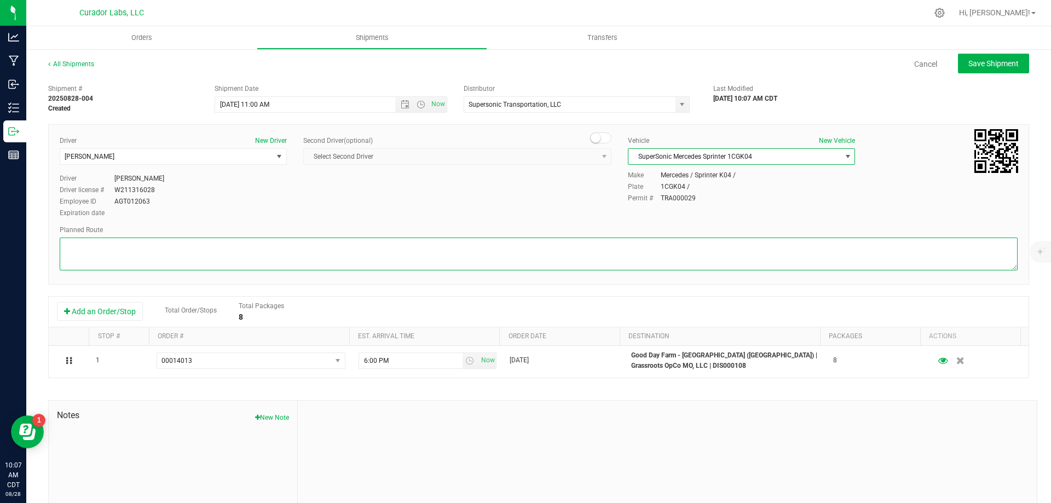
click at [606, 253] on textarea at bounding box center [539, 254] width 958 height 33
paste textarea ""[STREET_ADDRESS][PERSON_NAME]  Get on I-70 W from [GEOGRAPHIC_DATA] and E [PE…"
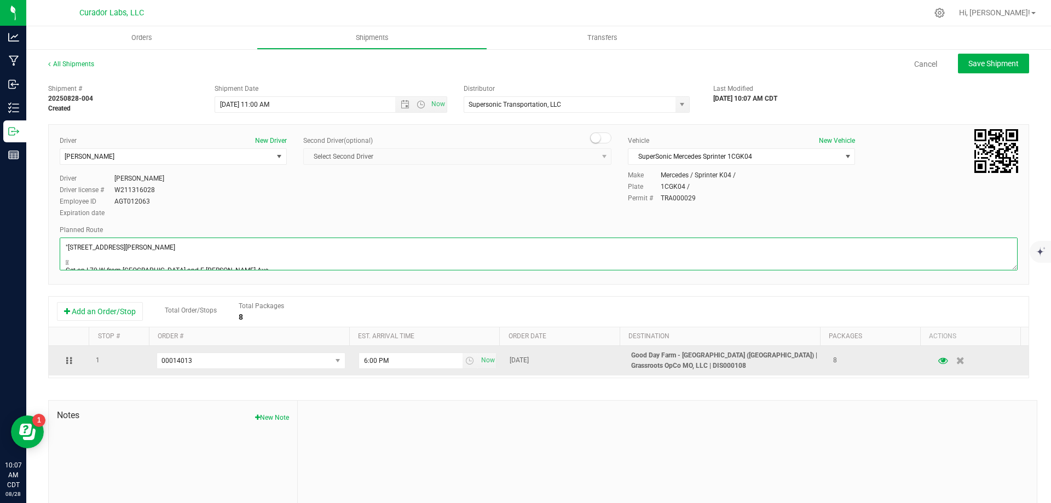
scroll to position [296, 0]
type textarea ""[STREET_ADDRESS][PERSON_NAME]  Get on I-70 W from [GEOGRAPHIC_DATA] and E [PE…"
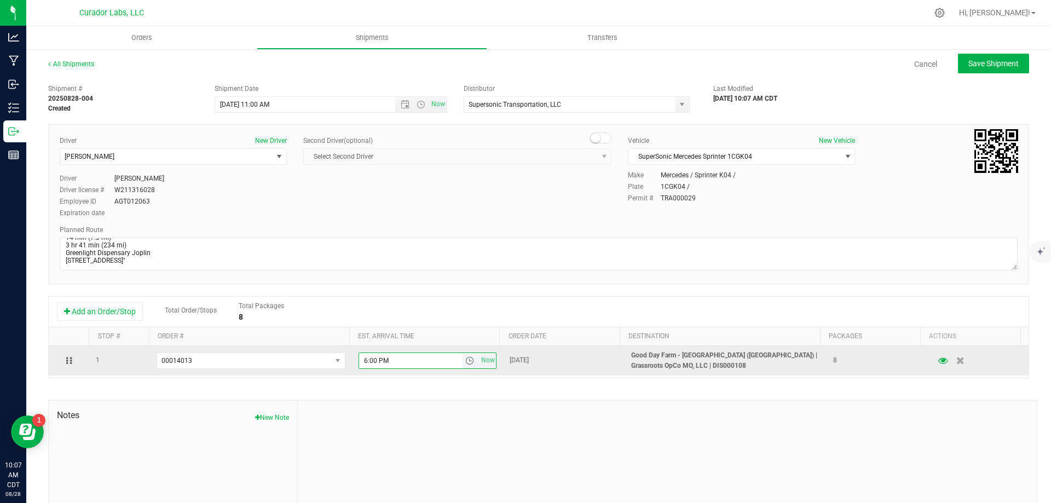
drag, startPoint x: 397, startPoint y: 362, endPoint x: 346, endPoint y: 373, distance: 52.1
click at [346, 373] on tr "1 00014013 00014014 00014013 00014012 00014011 00014010 00014005 00013993 6:00 …" at bounding box center [539, 361] width 980 height 30
type input "11:30 AM"
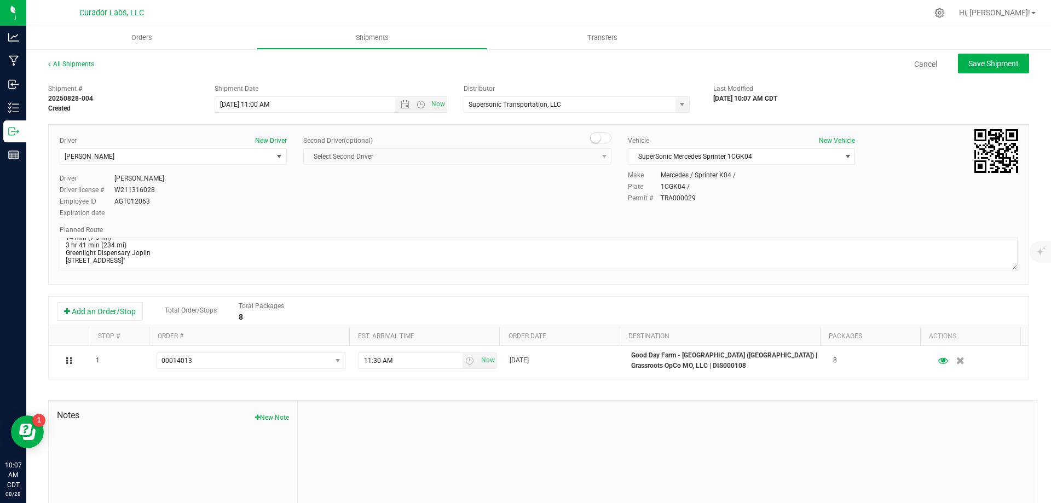
click at [835, 201] on div "Permit # TRA000029" at bounding box center [823, 198] width 390 height 10
click at [988, 65] on span "Save Shipment" at bounding box center [993, 63] width 50 height 9
type input "[DATE] 4:00 PM"
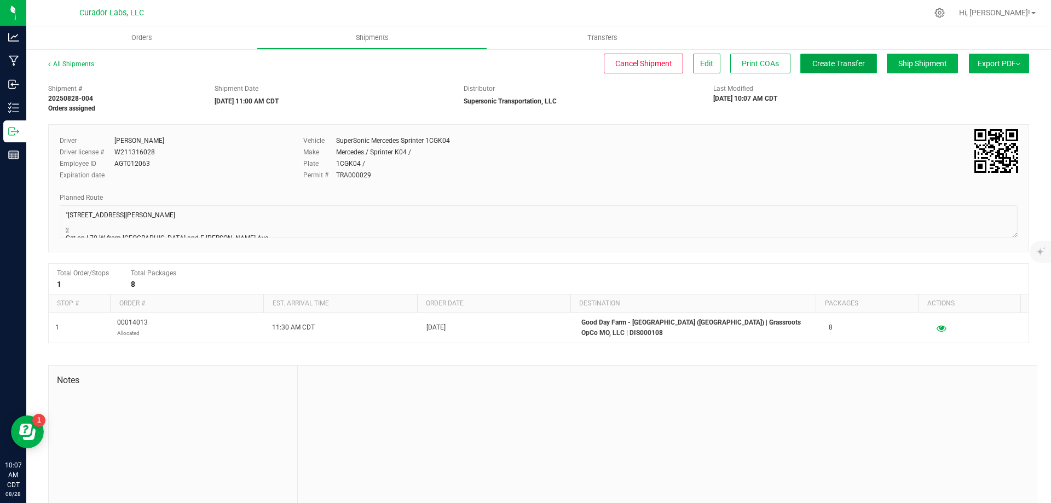
click at [830, 63] on span "Create Transfer" at bounding box center [838, 63] width 53 height 9
